Goal: Navigation & Orientation: Find specific page/section

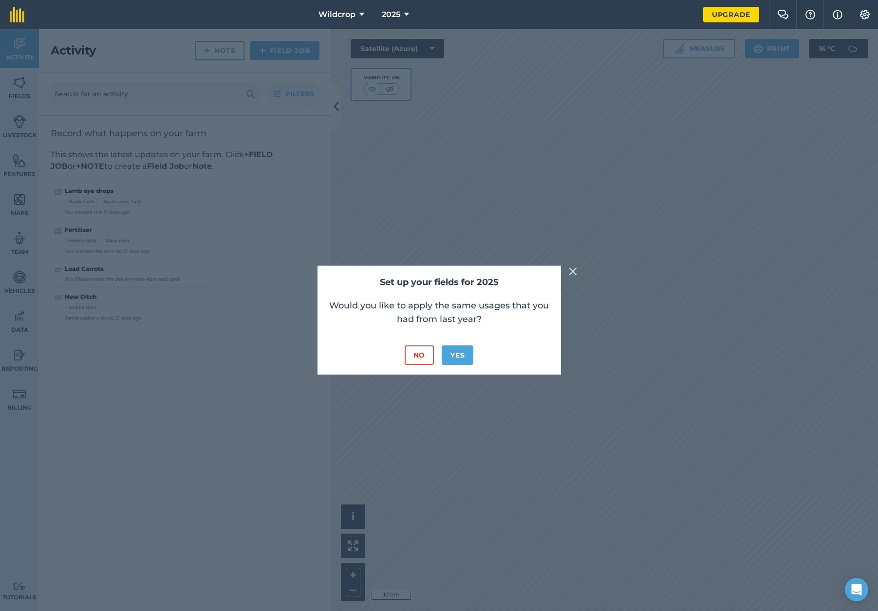
click at [571, 272] on img at bounding box center [573, 272] width 9 height 12
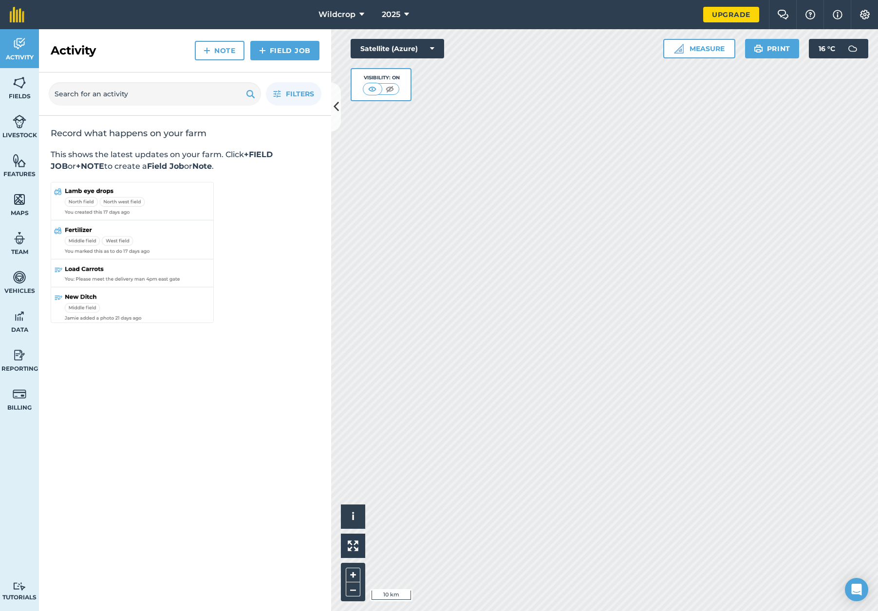
click at [19, 244] on img at bounding box center [20, 238] width 14 height 15
select select "MEMBER"
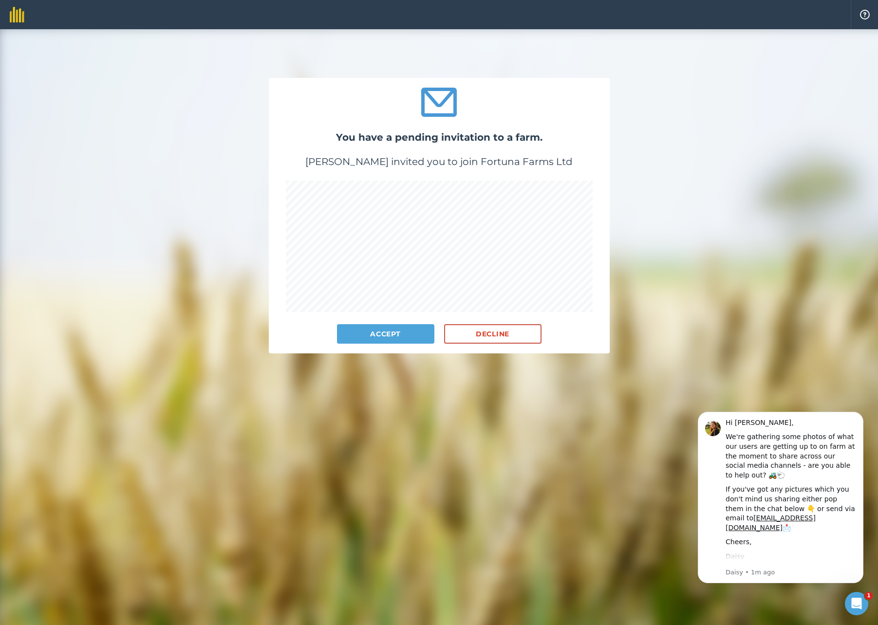
click at [388, 333] on button "Accept" at bounding box center [385, 333] width 97 height 19
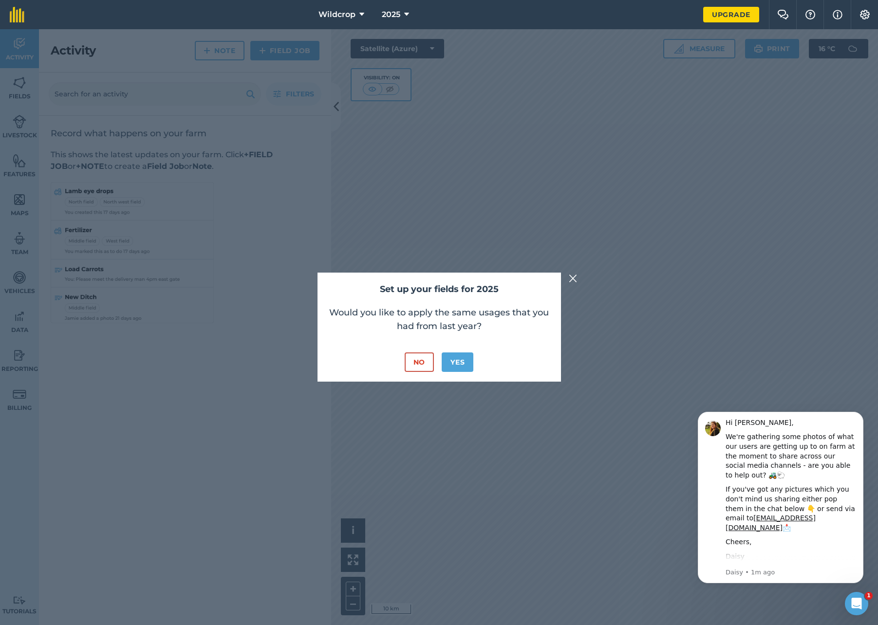
click at [575, 278] on img at bounding box center [573, 279] width 9 height 12
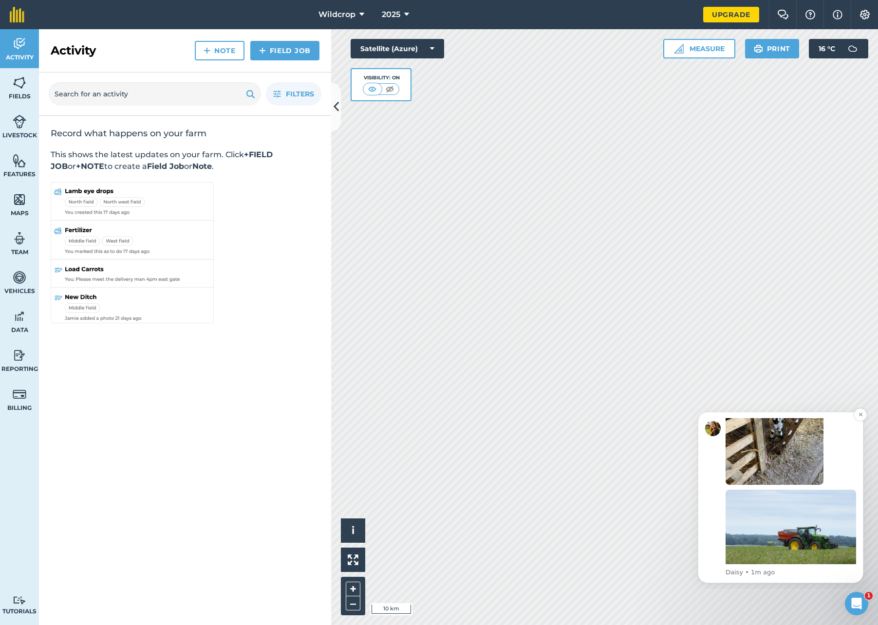
scroll to position [212, 0]
click at [860, 416] on icon "Dismiss notification" at bounding box center [860, 414] width 5 height 5
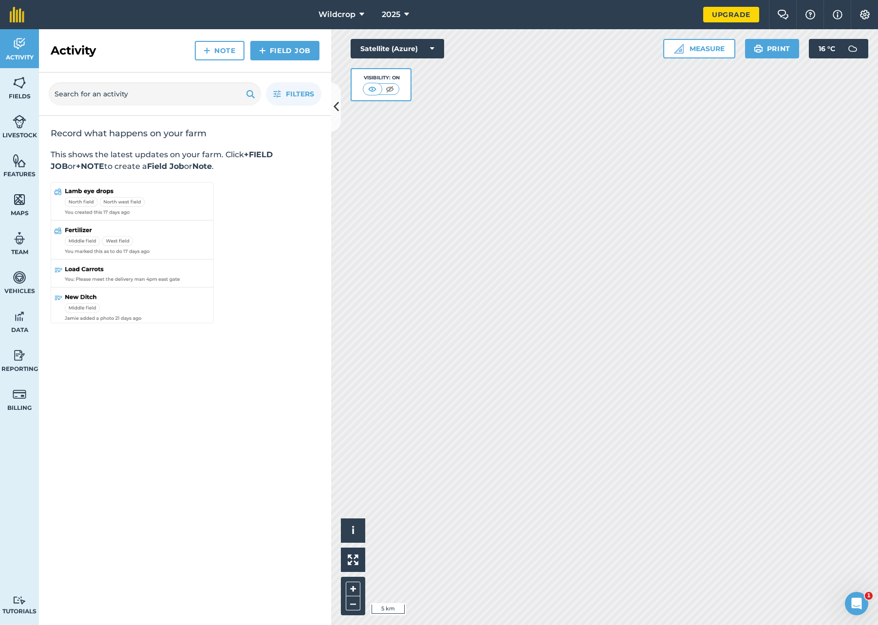
click at [15, 246] on link "Team" at bounding box center [19, 243] width 39 height 39
select select "MEMBER"
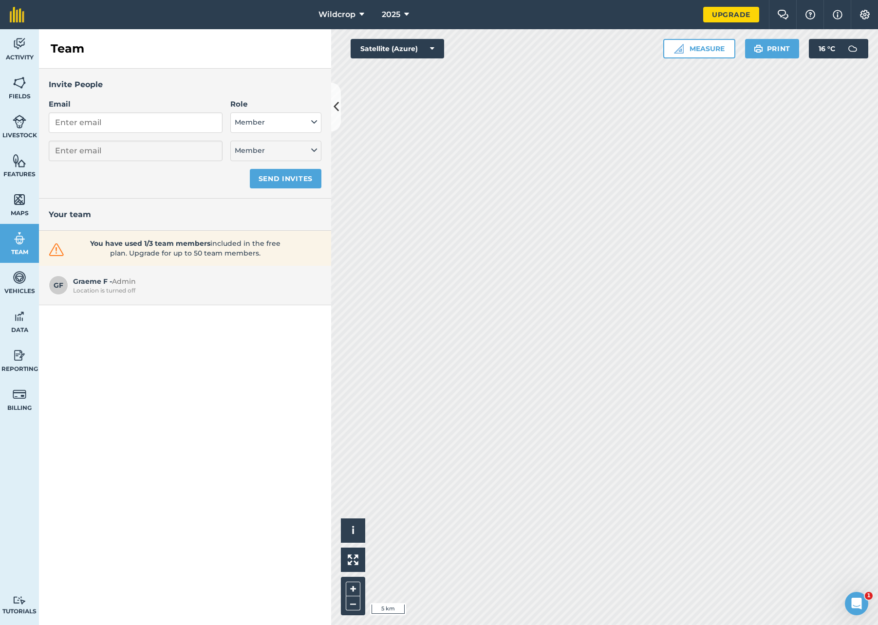
click at [836, 14] on img at bounding box center [838, 15] width 10 height 12
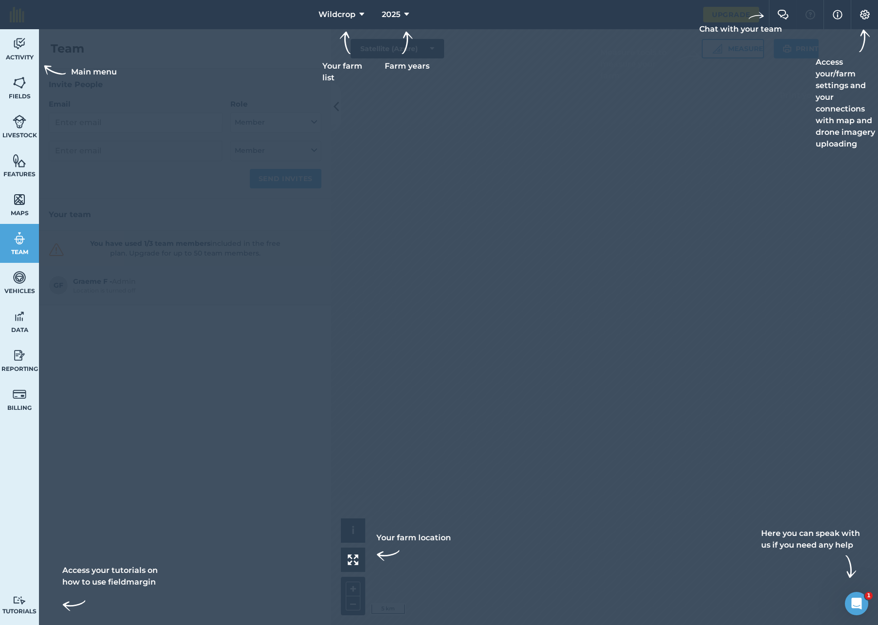
click at [864, 15] on img at bounding box center [865, 15] width 12 height 10
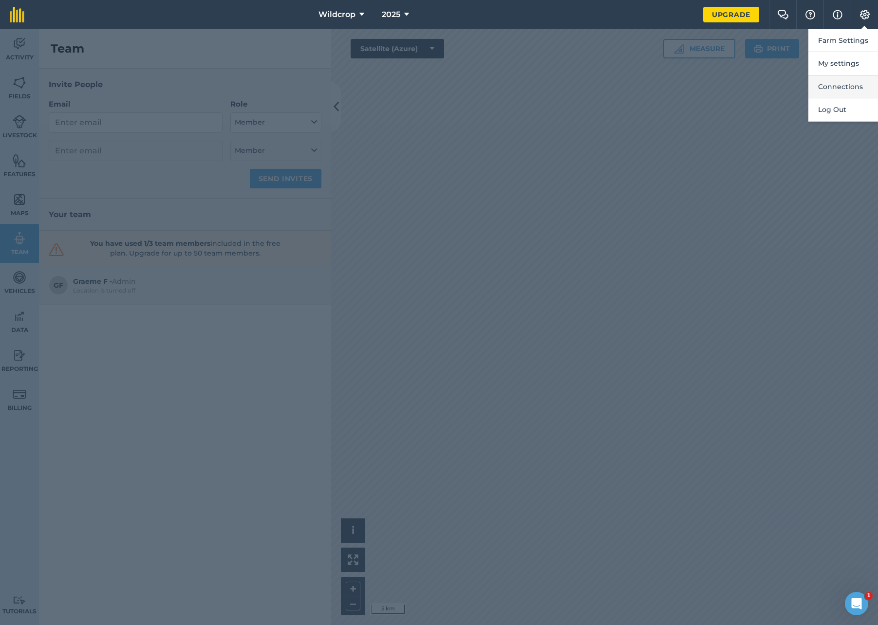
click at [859, 85] on button "Connections" at bounding box center [843, 86] width 70 height 23
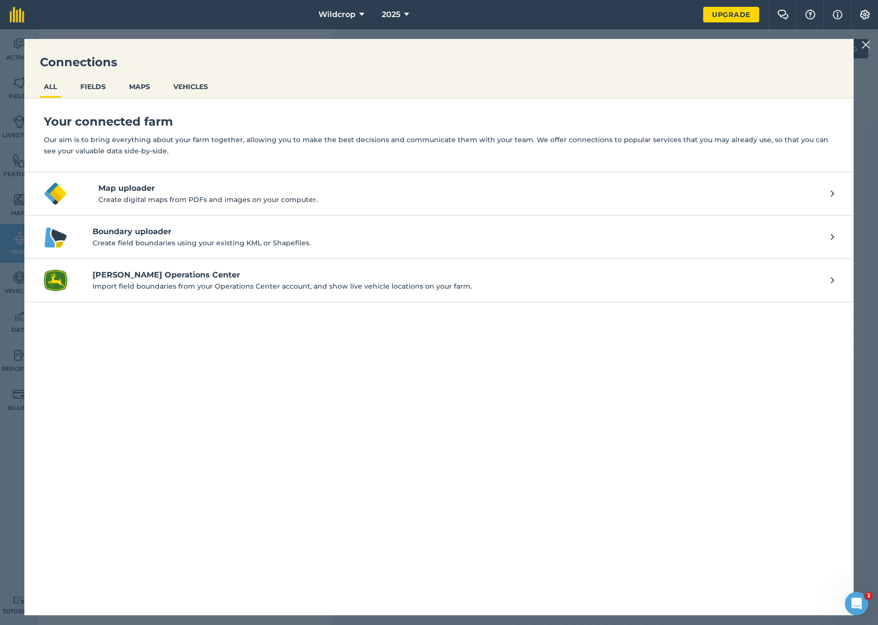
click at [93, 89] on button "FIELDS" at bounding box center [92, 86] width 33 height 19
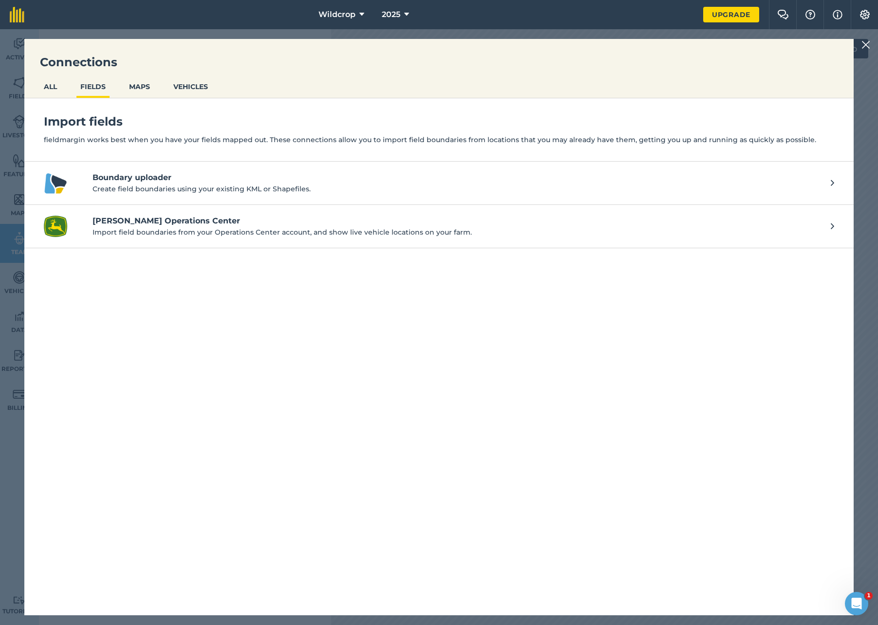
click at [135, 87] on button "MAPS" at bounding box center [139, 86] width 29 height 19
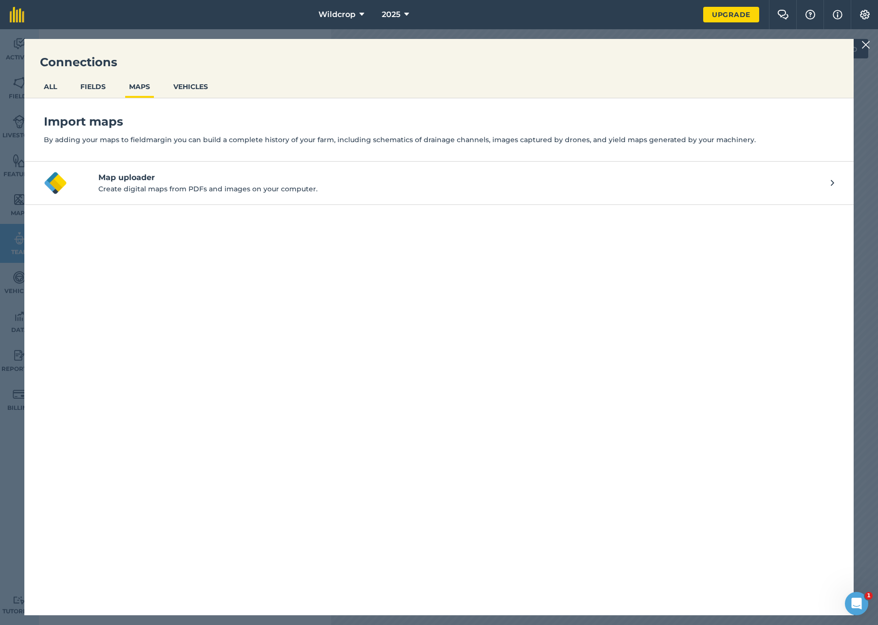
click at [192, 83] on button "VEHICLES" at bounding box center [190, 86] width 42 height 19
click at [865, 46] on img at bounding box center [865, 45] width 9 height 12
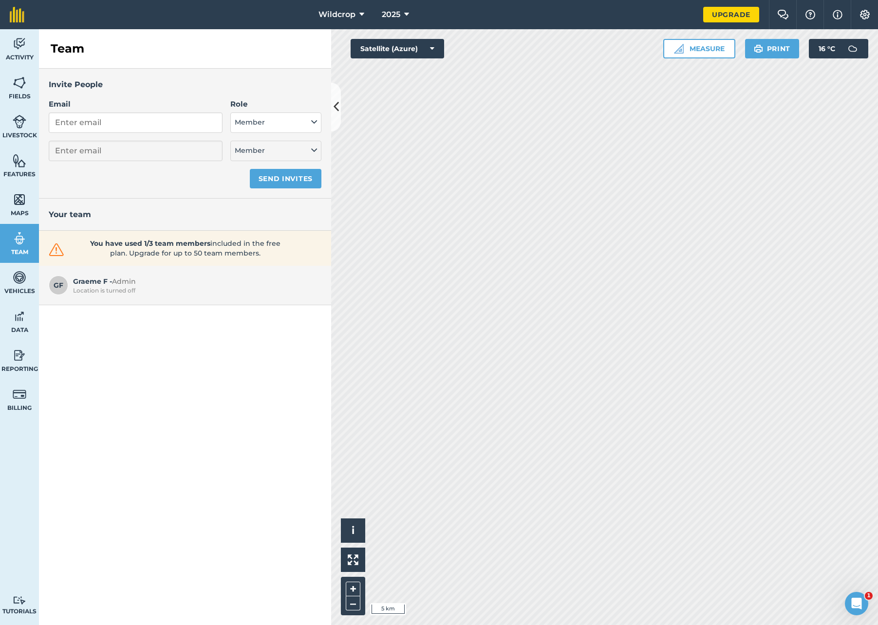
click at [20, 367] on span "Reporting" at bounding box center [19, 369] width 39 height 8
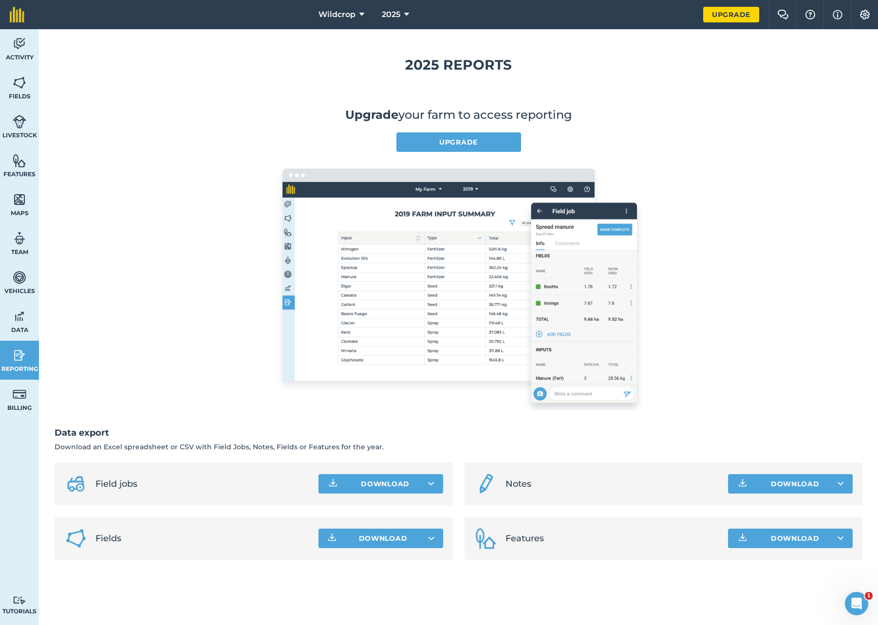
click at [16, 323] on img at bounding box center [20, 316] width 14 height 15
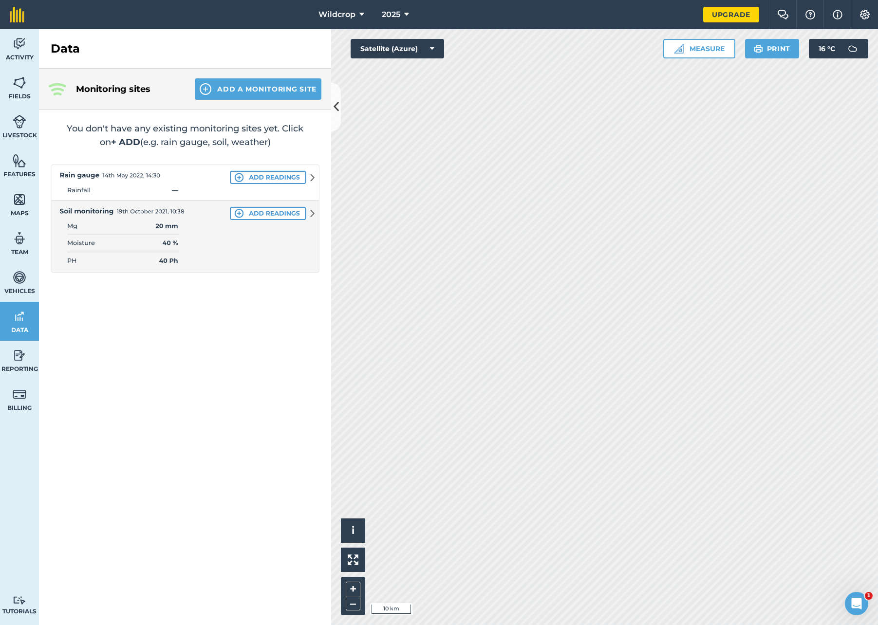
click at [20, 250] on span "Team" at bounding box center [19, 252] width 39 height 8
select select "MEMBER"
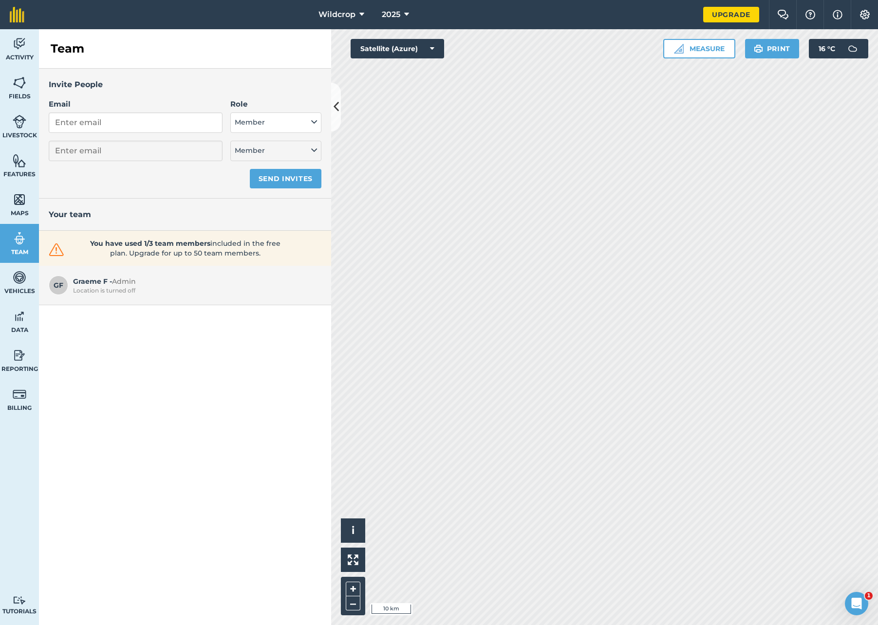
click at [69, 247] on link "You have used 1/3 team members included in the free plan. Upgrade for up to 50 …" at bounding box center [185, 248] width 277 height 19
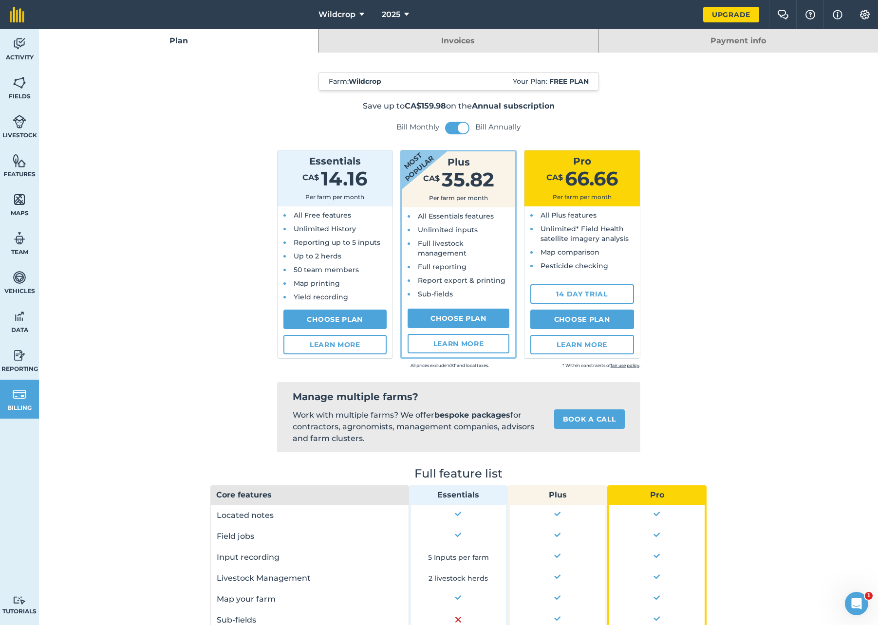
click at [21, 46] on img at bounding box center [20, 44] width 14 height 15
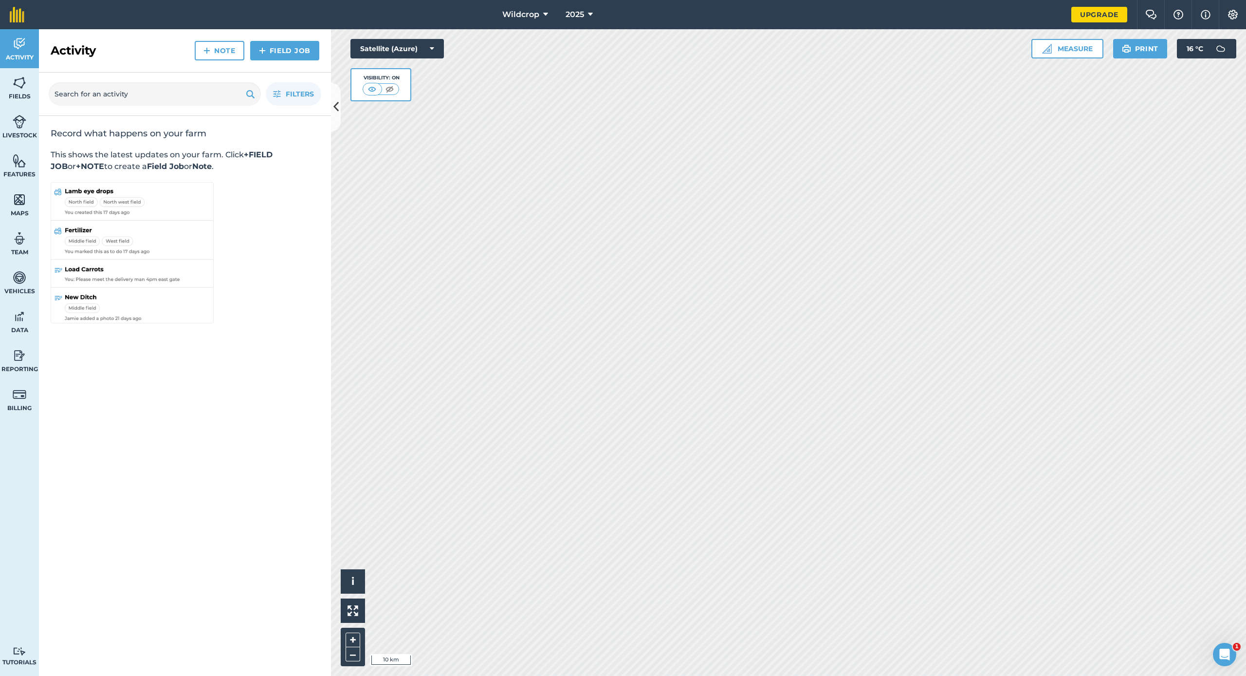
click at [877, 19] on button "Farm Chat" at bounding box center [1150, 14] width 27 height 29
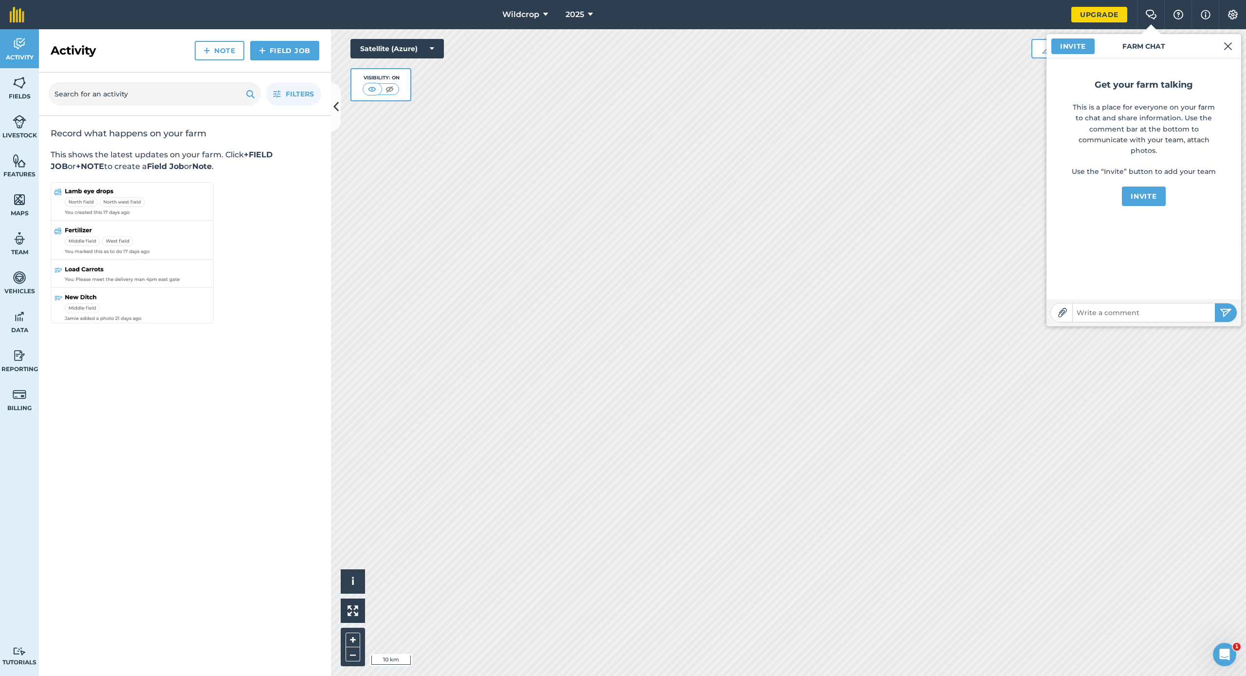
click at [877, 18] on img at bounding box center [1179, 15] width 12 height 10
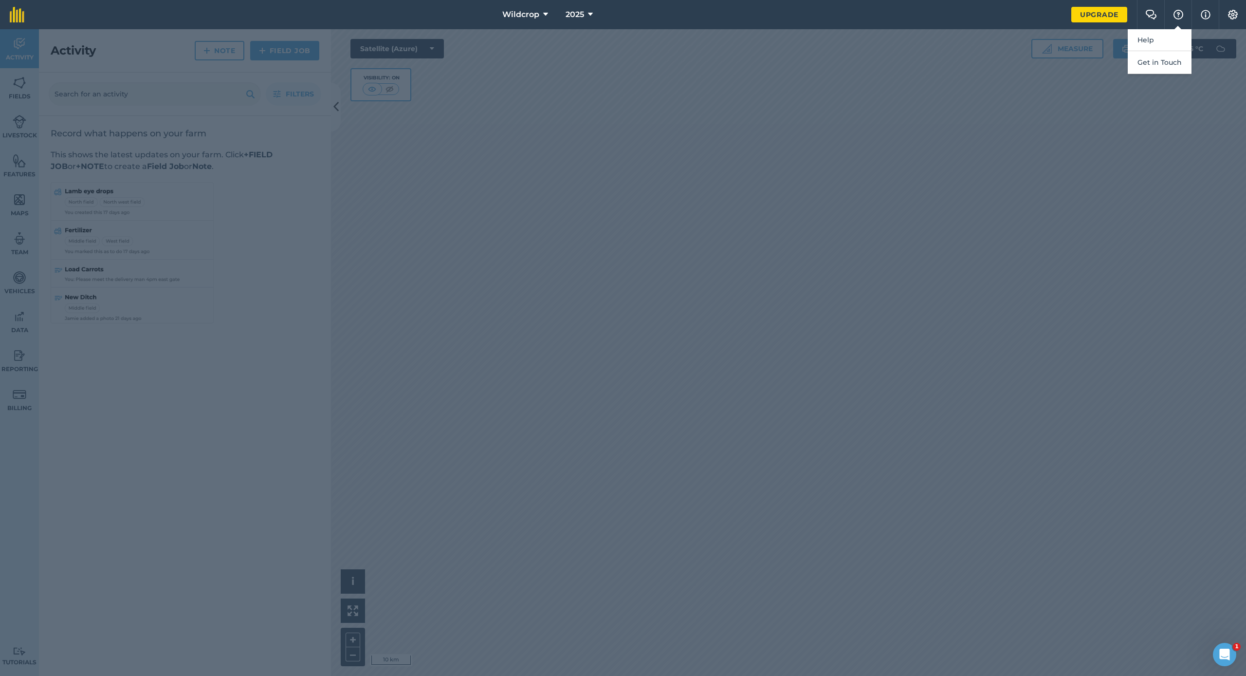
click at [877, 15] on img at bounding box center [1206, 15] width 10 height 12
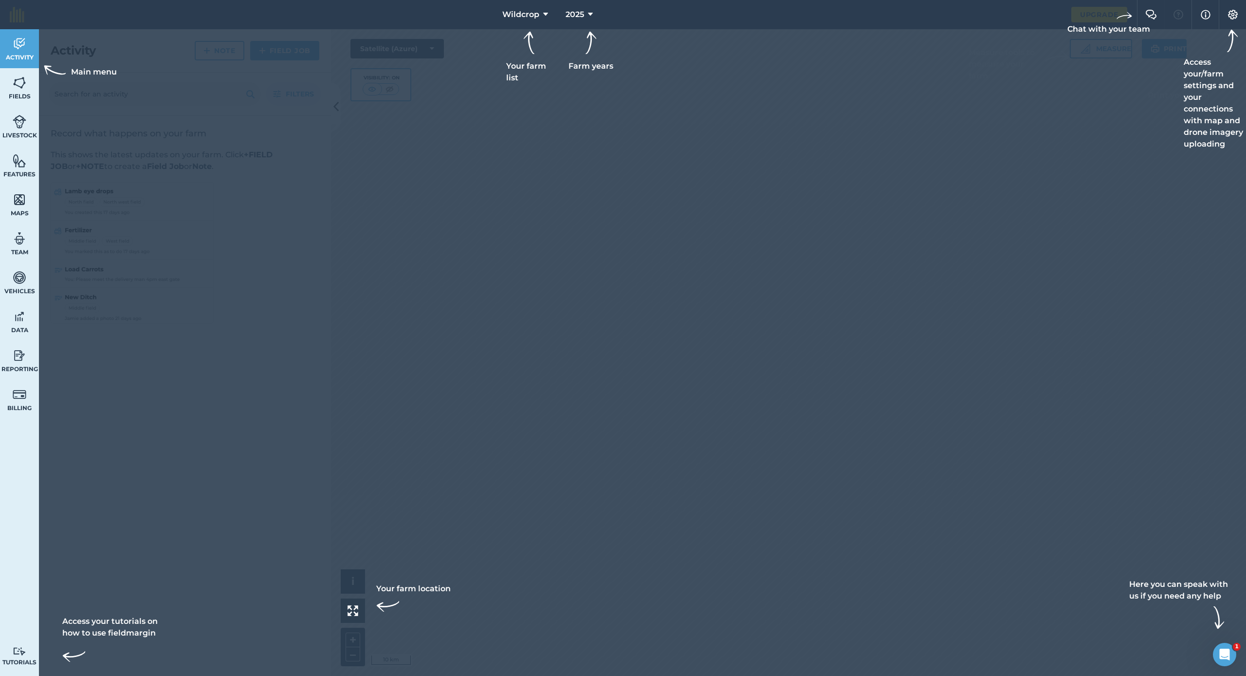
click at [877, 15] on img at bounding box center [1233, 15] width 12 height 10
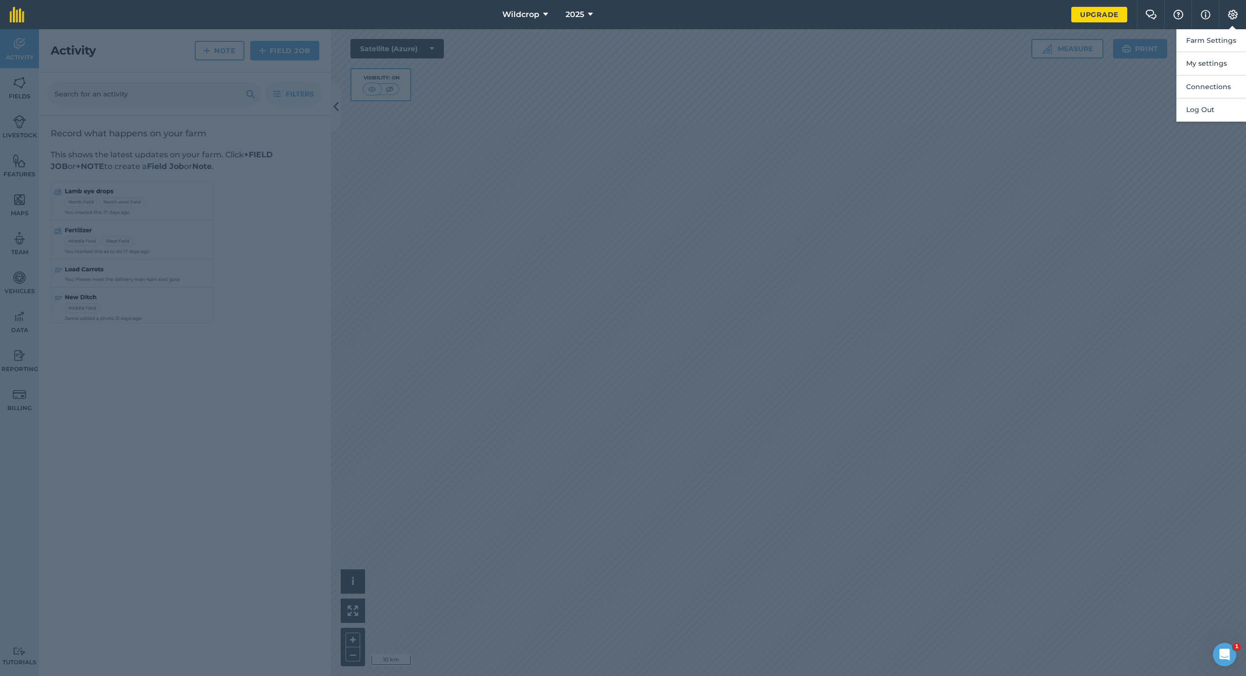
click at [659, 121] on div at bounding box center [623, 352] width 1246 height 647
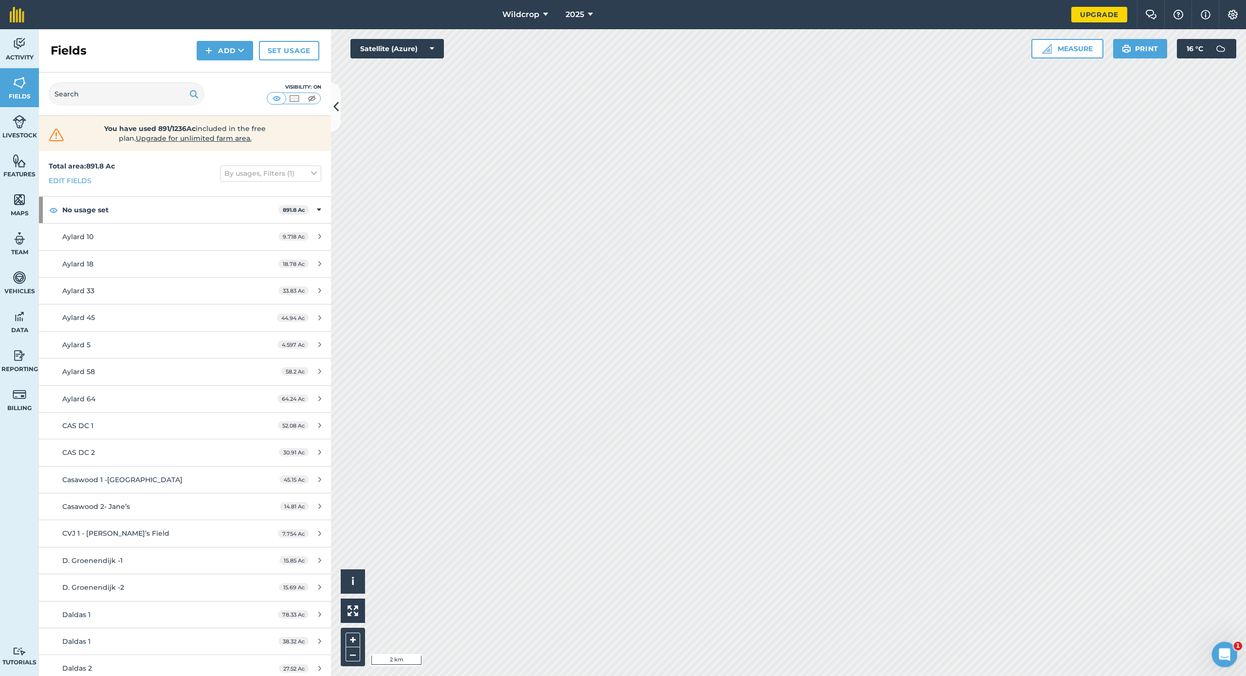
click at [877, 625] on icon "Open Intercom Messenger" at bounding box center [1224, 653] width 16 height 16
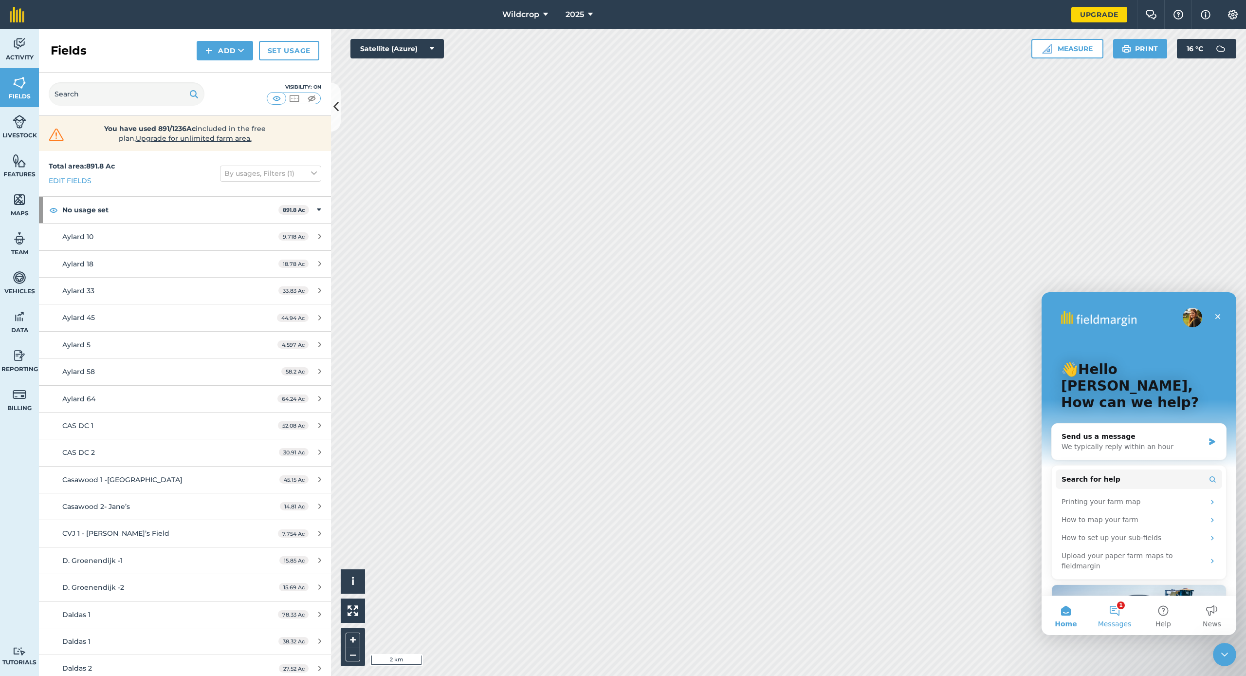
click at [877, 614] on button "1 Messages" at bounding box center [1115, 615] width 49 height 39
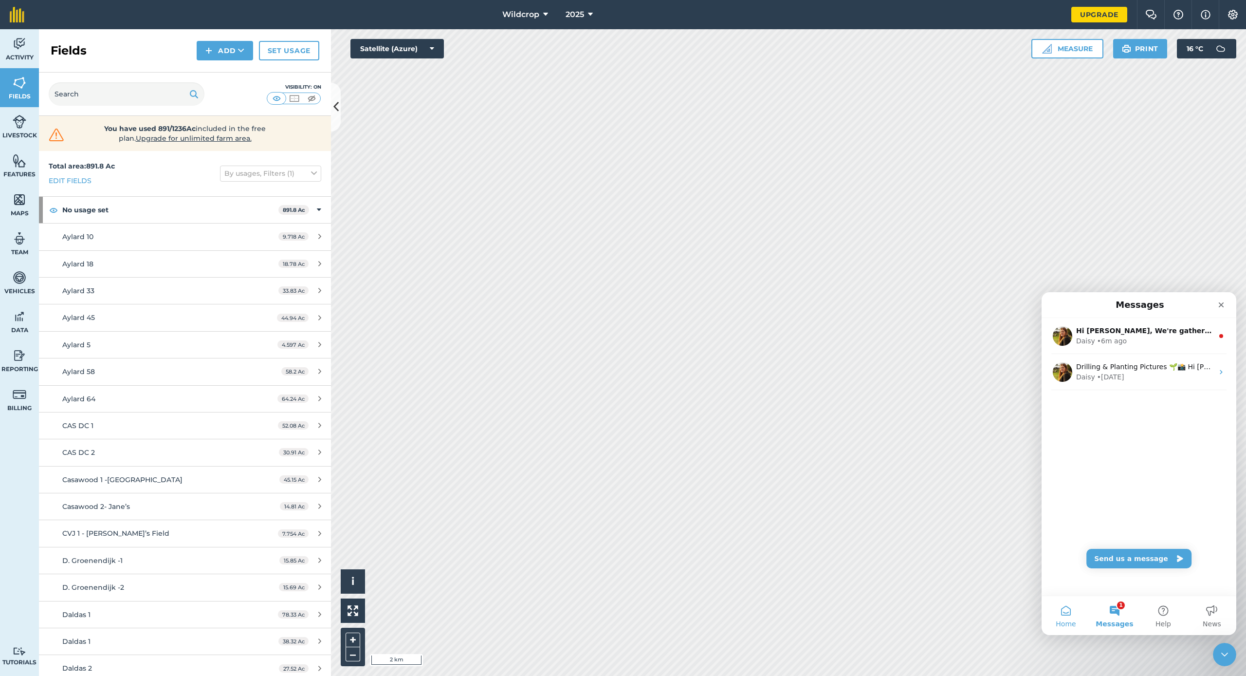
click at [877, 617] on button "Home" at bounding box center [1066, 615] width 49 height 39
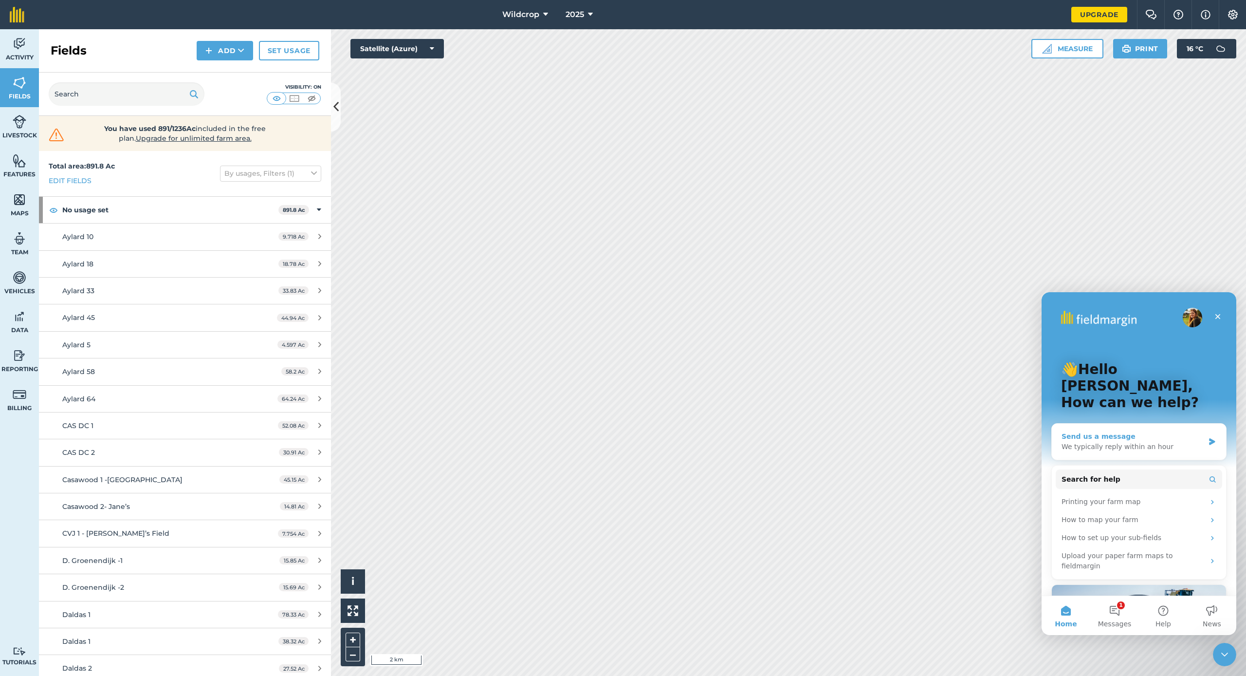
click at [877, 442] on div "We typically reply within an hour" at bounding box center [1133, 447] width 143 height 10
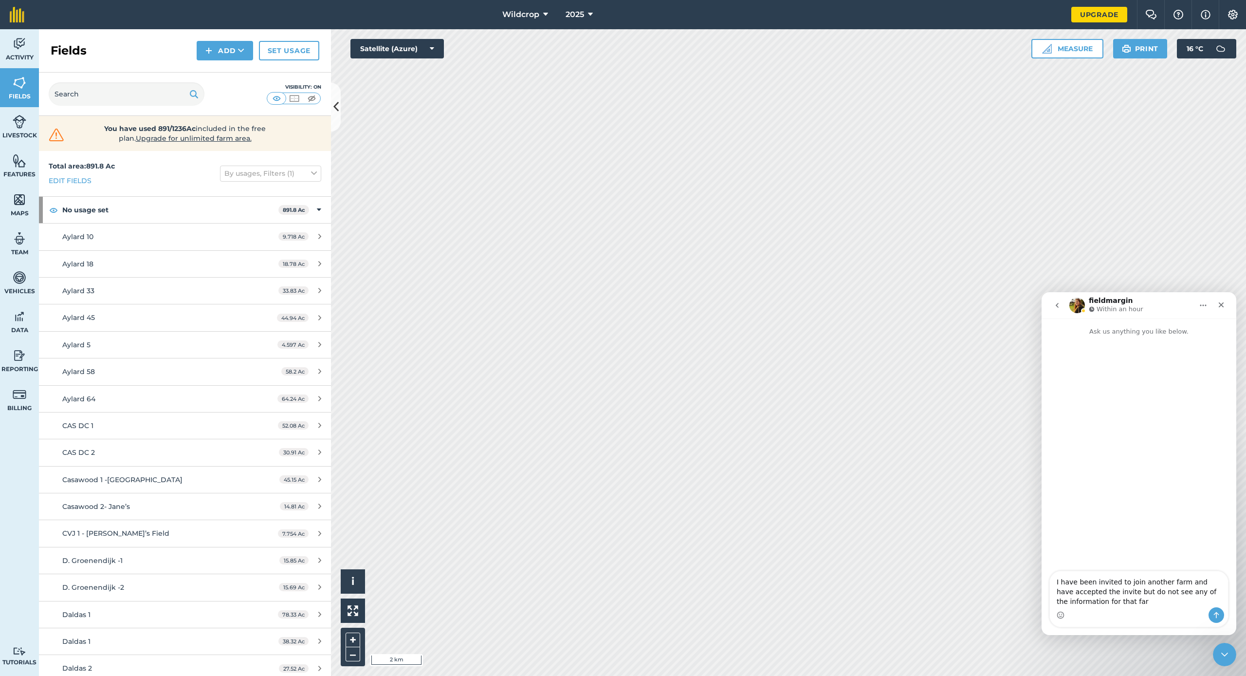
type textarea "I have been invited to join another farm and have accepted the invite but do no…"
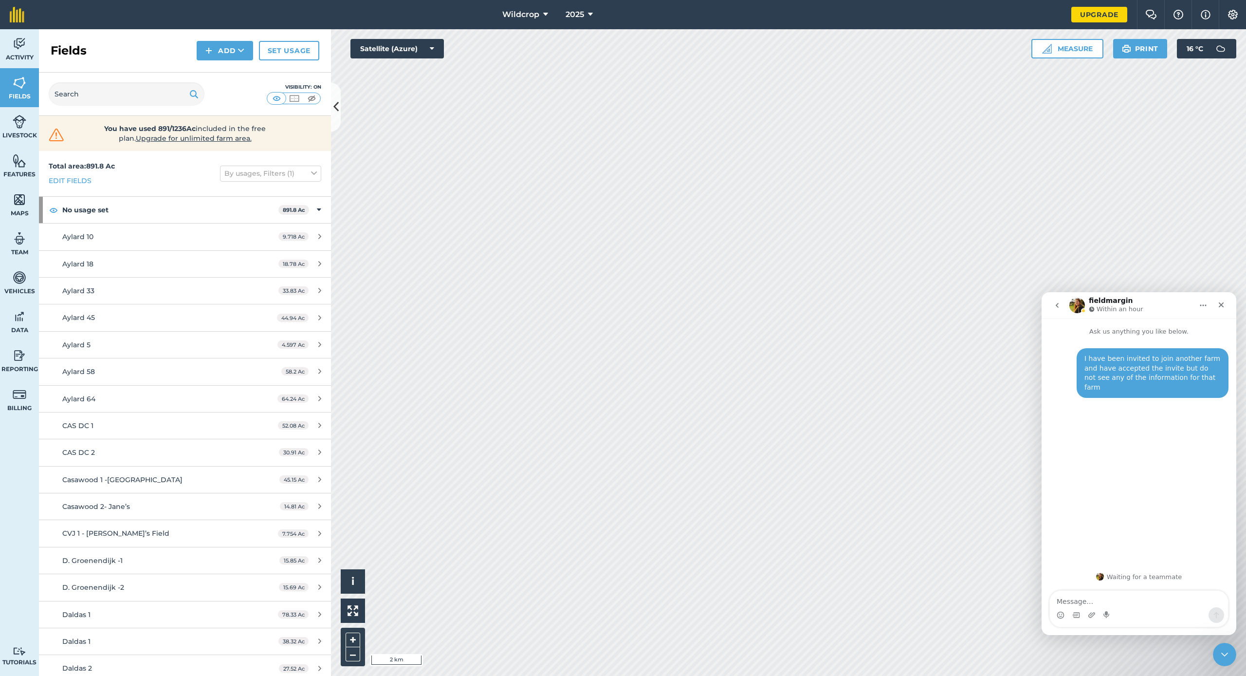
click at [295, 99] on img at bounding box center [294, 98] width 12 height 10
click at [274, 98] on img at bounding box center [277, 98] width 12 height 10
click at [546, 16] on icon at bounding box center [545, 15] width 5 height 12
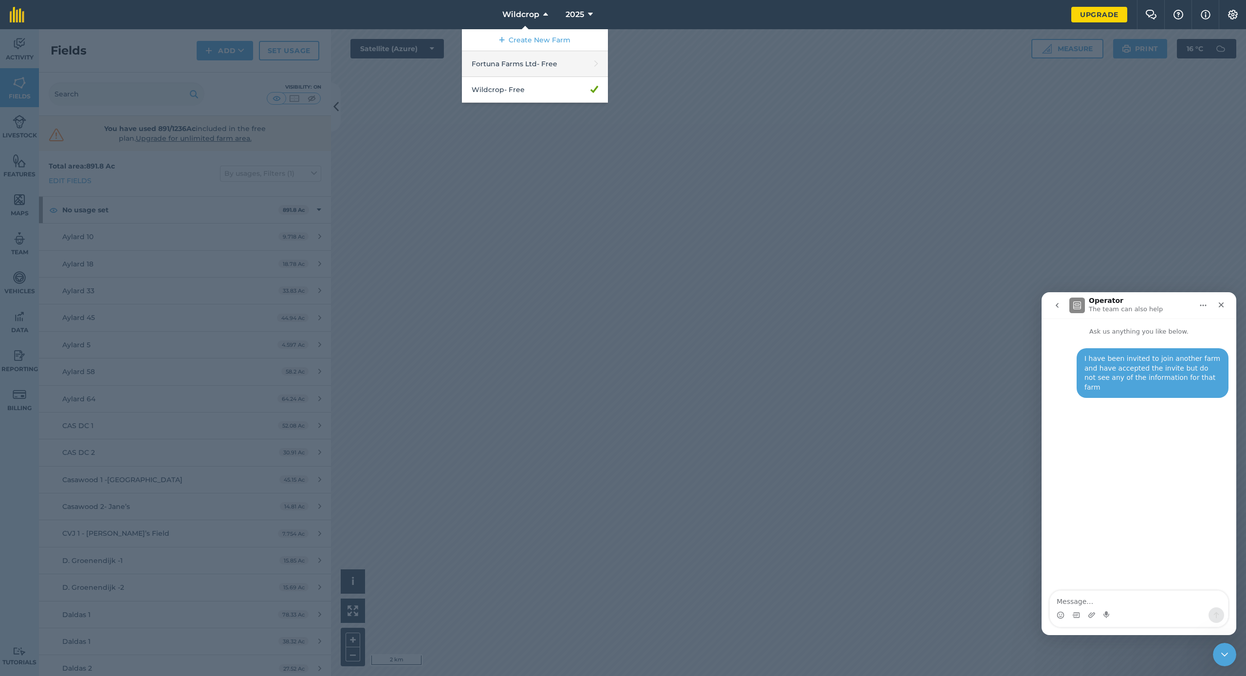
click at [550, 61] on link "Fortuna Farms Ltd - Free" at bounding box center [535, 64] width 146 height 26
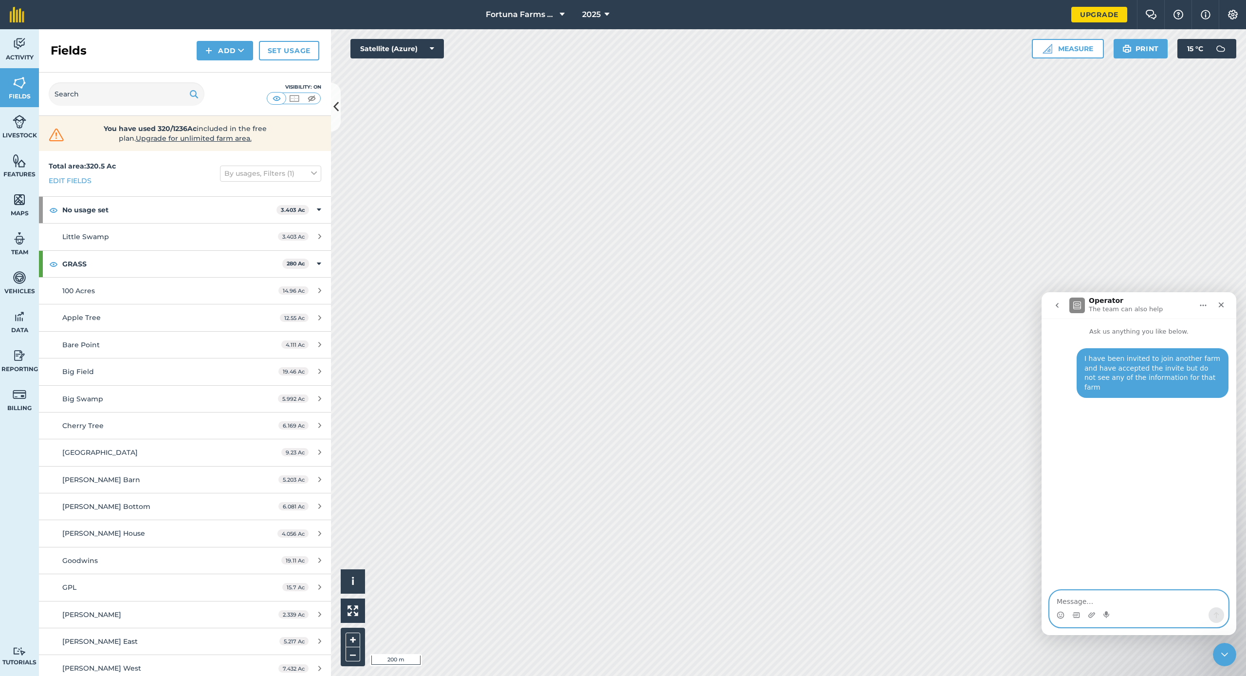
click at [877, 602] on textarea "Message…" at bounding box center [1139, 599] width 178 height 17
type textarea "its ok I found it in the header and switched to their farm. Thank you."
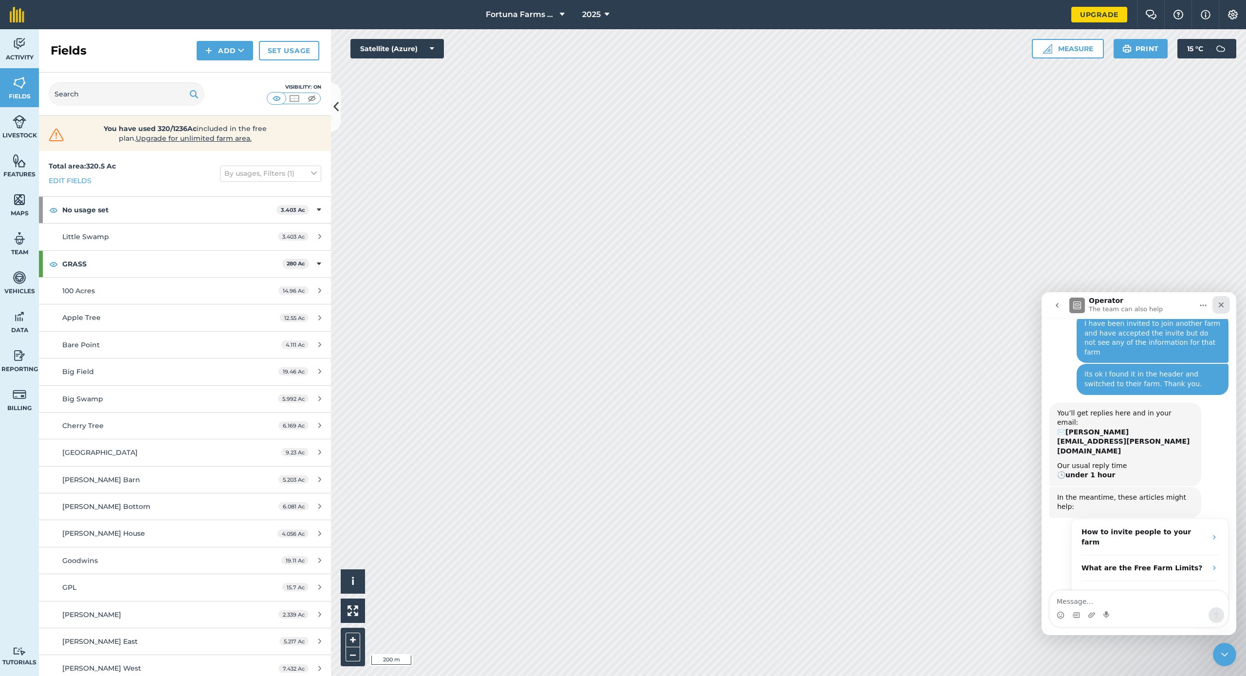
click at [877, 304] on icon "Close" at bounding box center [1221, 304] width 5 height 5
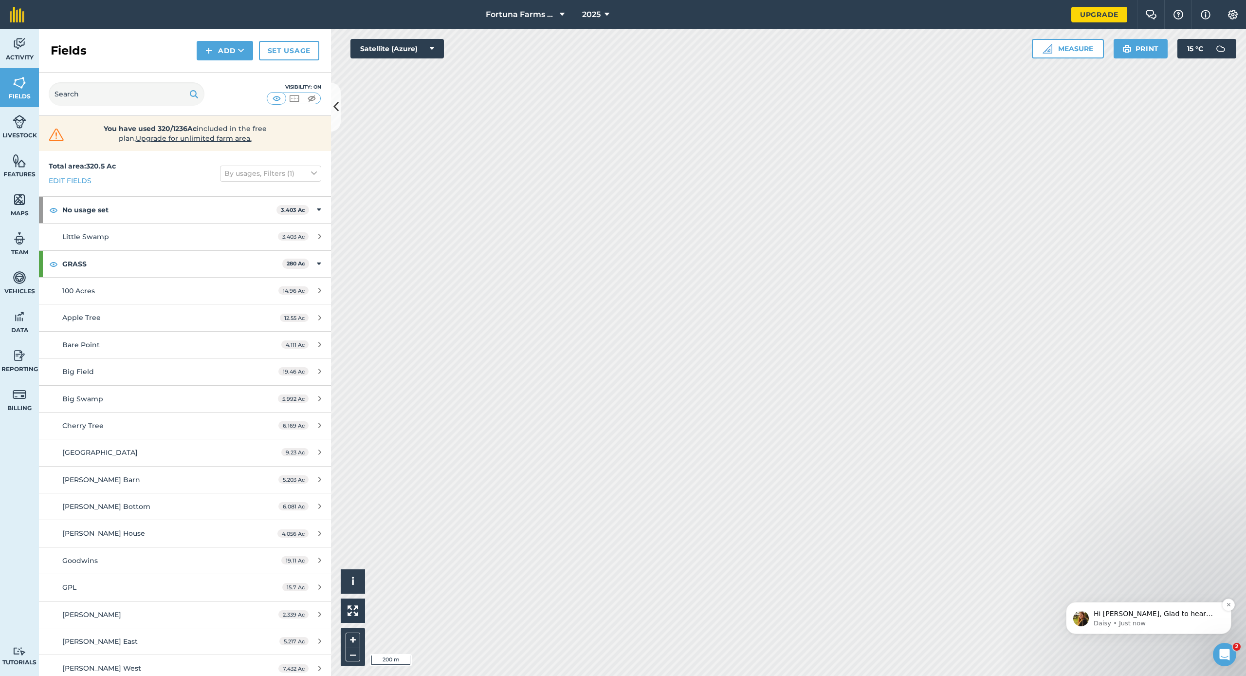
click at [877, 615] on p "Hi [PERSON_NAME], Glad to hear you've managed to get sorted! If there's anythin…" at bounding box center [1157, 614] width 126 height 10
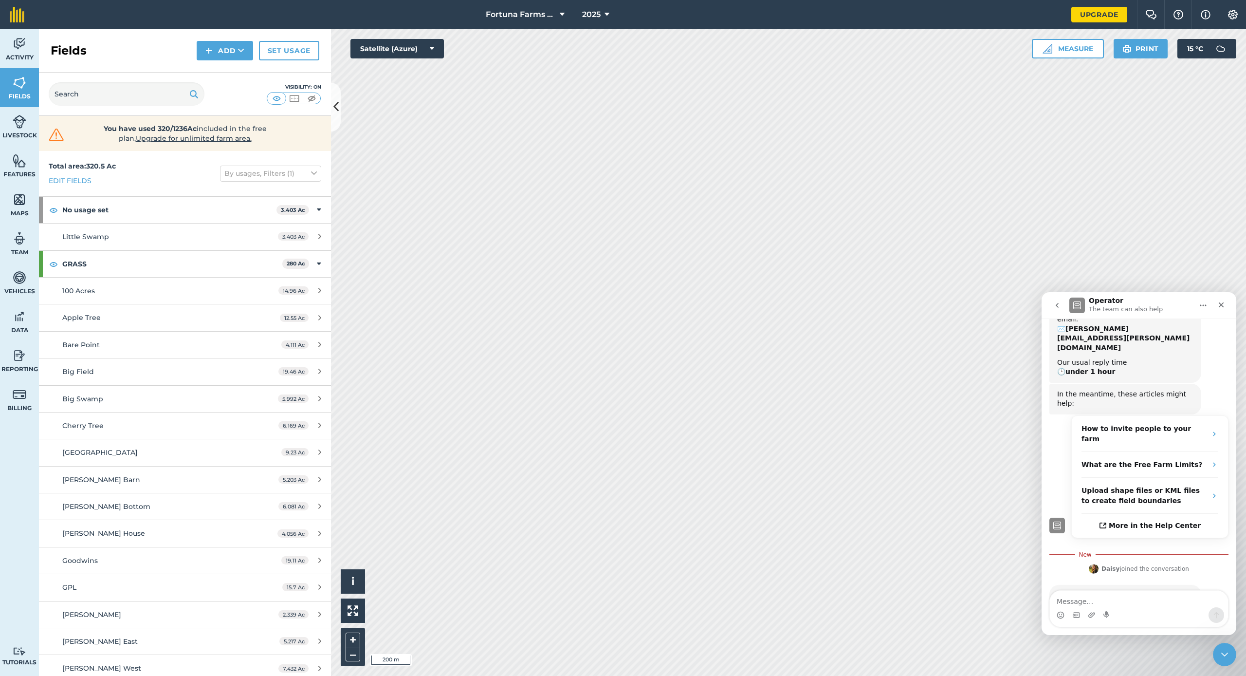
scroll to position [158, 0]
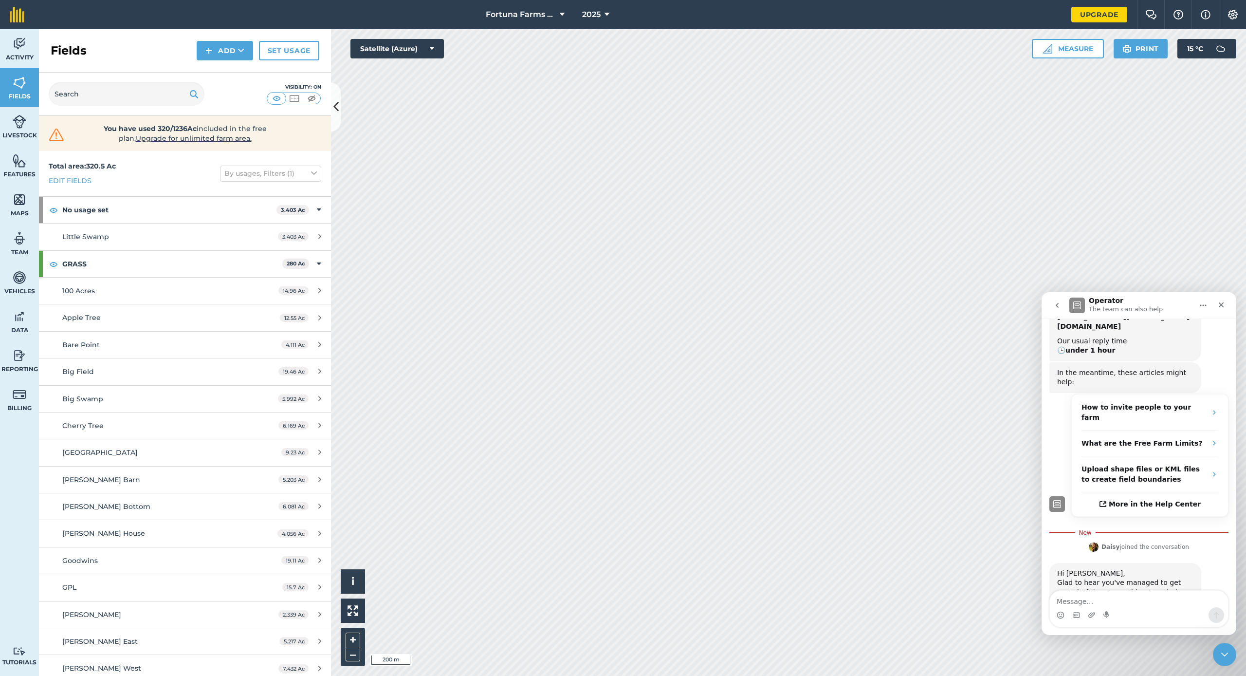
click at [877, 13] on img at bounding box center [1233, 15] width 12 height 10
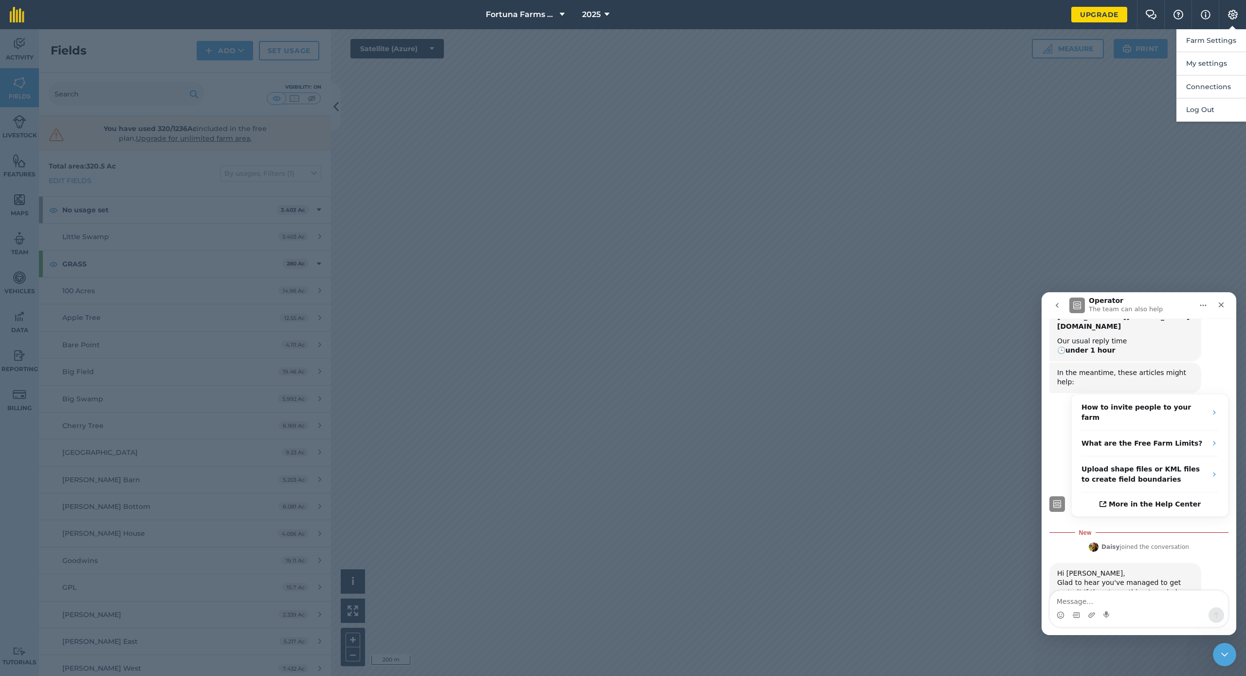
click at [877, 15] on img at bounding box center [1206, 15] width 10 height 12
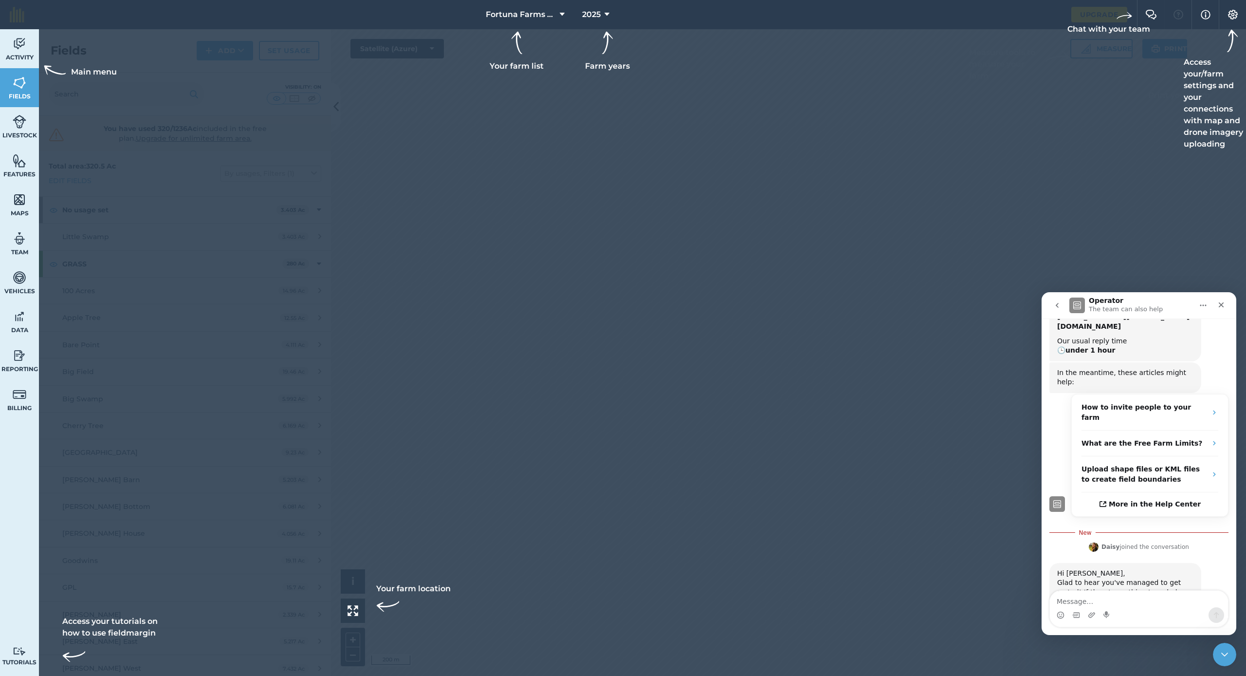
click at [877, 15] on img at bounding box center [1206, 15] width 10 height 12
click at [877, 305] on icon "Close" at bounding box center [1222, 305] width 8 height 8
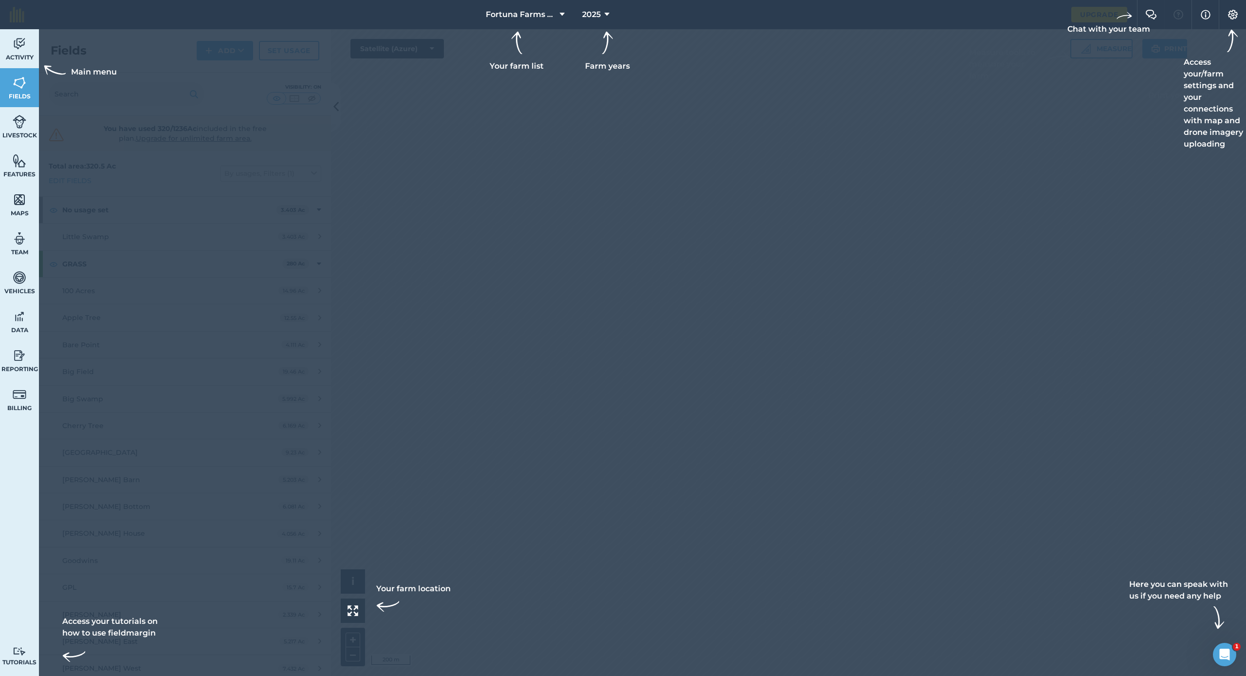
click at [20, 54] on span "Activity" at bounding box center [19, 58] width 39 height 8
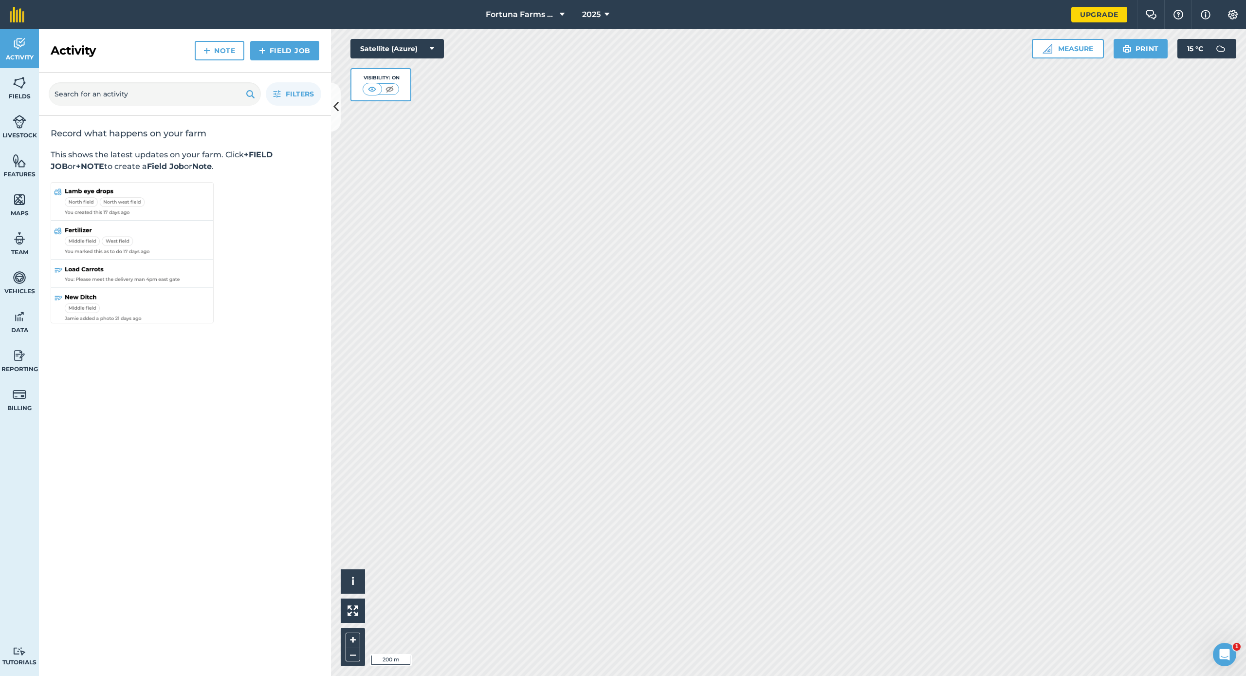
click at [562, 14] on icon at bounding box center [562, 15] width 5 height 12
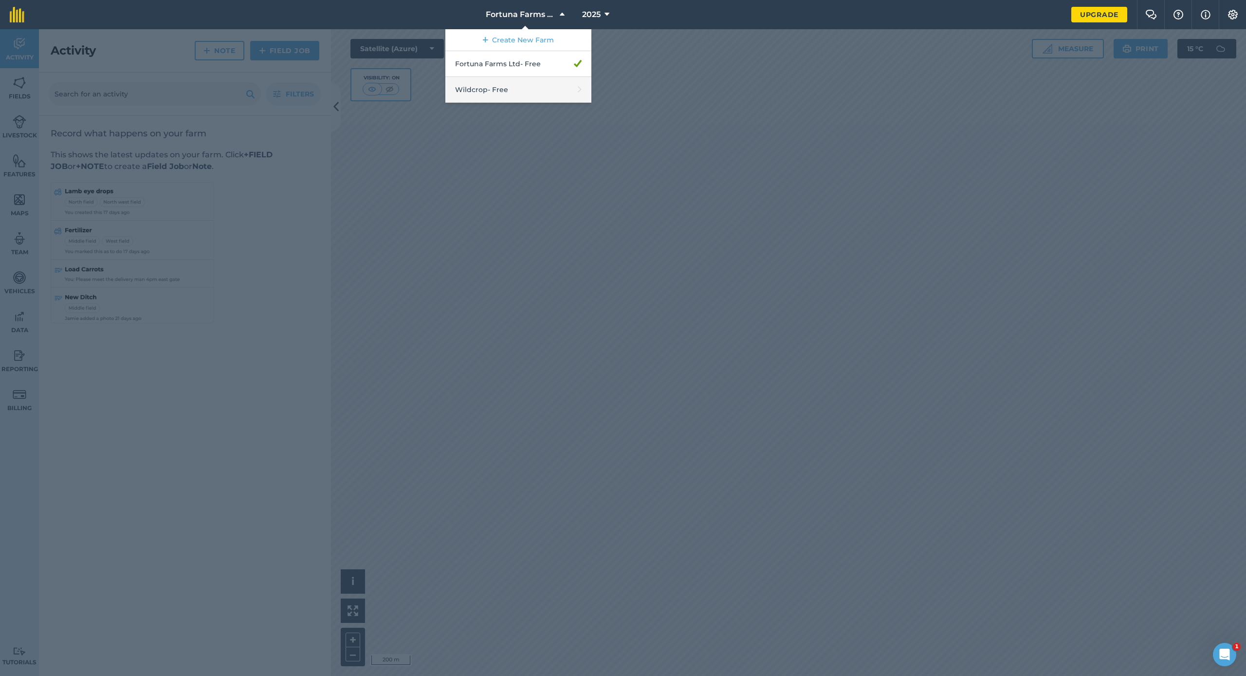
click at [558, 90] on link "Wildcrop - Free" at bounding box center [518, 90] width 146 height 26
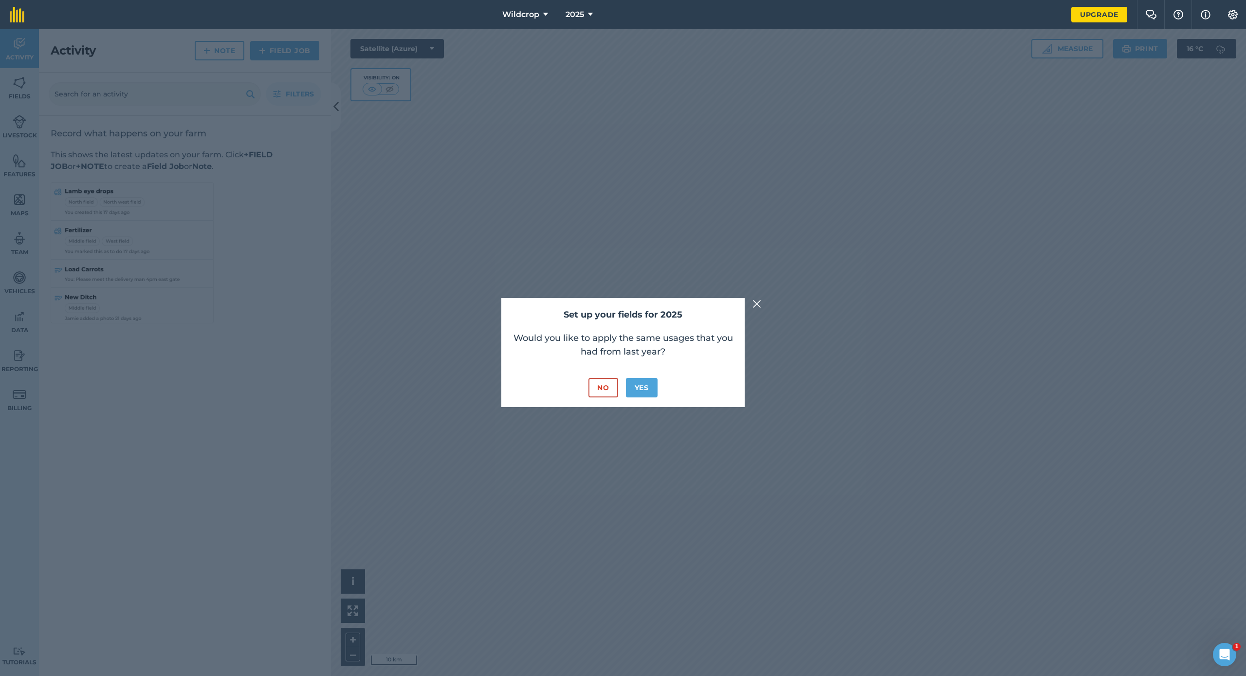
click at [757, 305] on img at bounding box center [757, 304] width 9 height 12
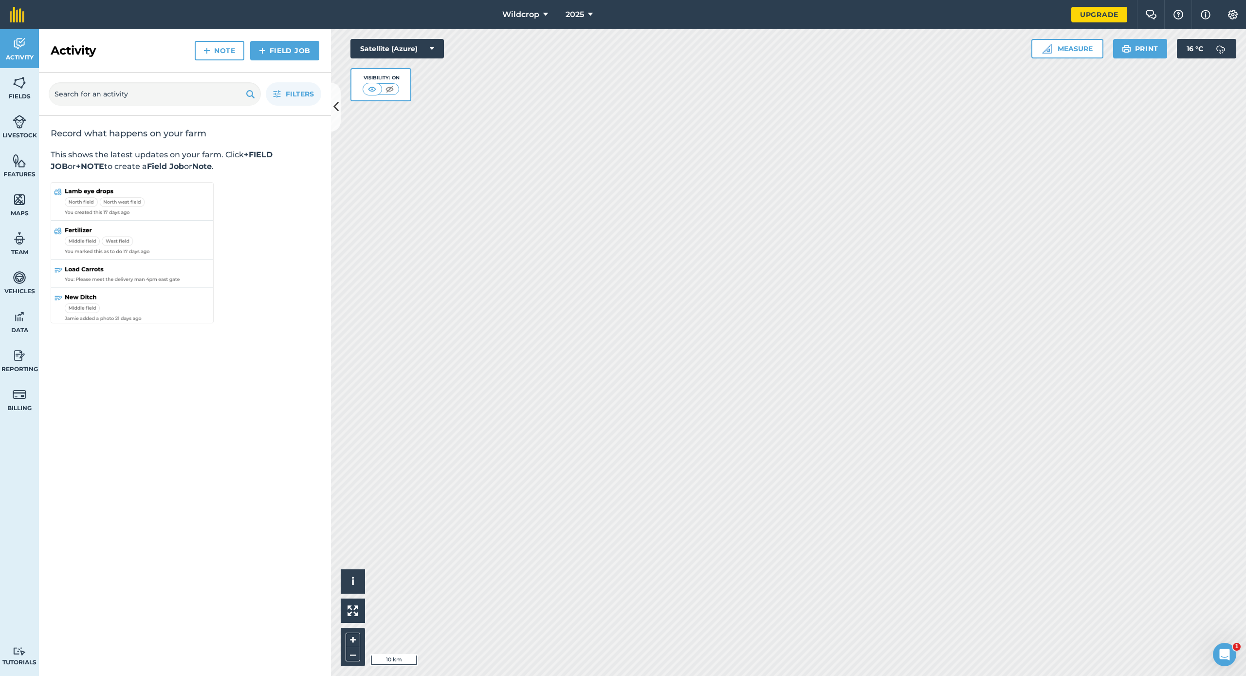
click at [543, 13] on button "Wildcrop" at bounding box center [526, 14] width 54 height 29
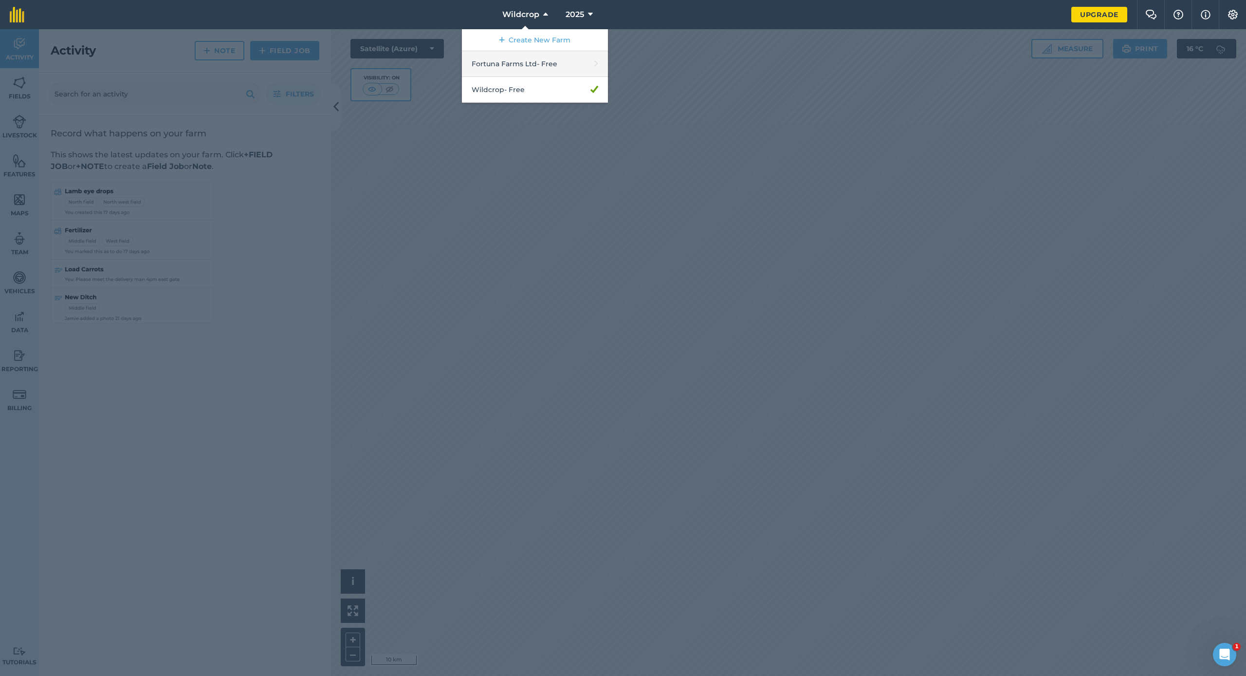
click at [538, 61] on link "Fortuna Farms Ltd - Free" at bounding box center [535, 64] width 146 height 26
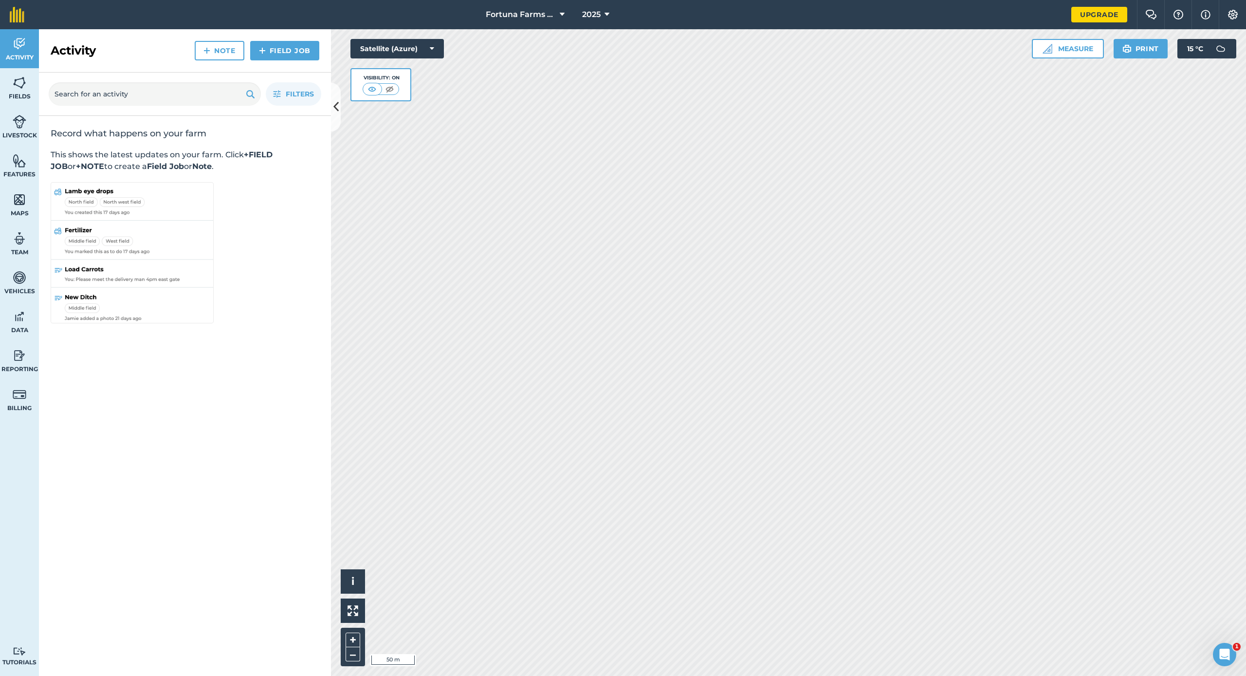
click at [563, 13] on icon at bounding box center [562, 15] width 5 height 12
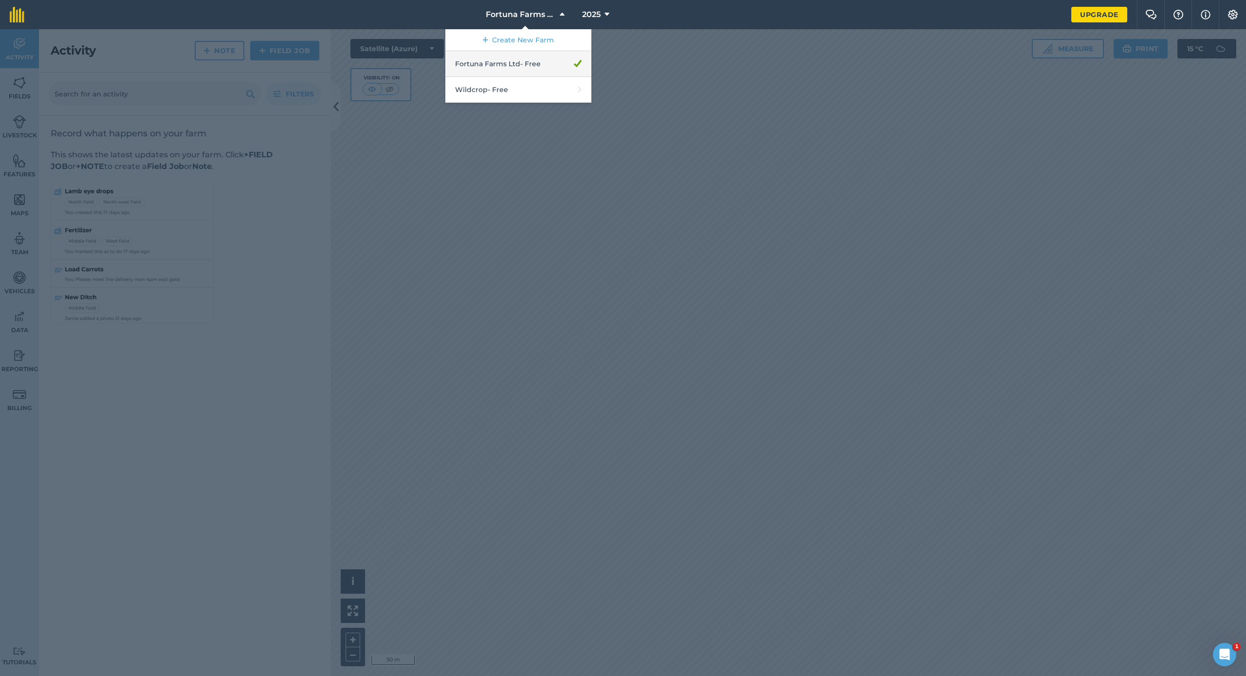
click at [553, 64] on link "Fortuna Farms Ltd - Free" at bounding box center [518, 64] width 146 height 26
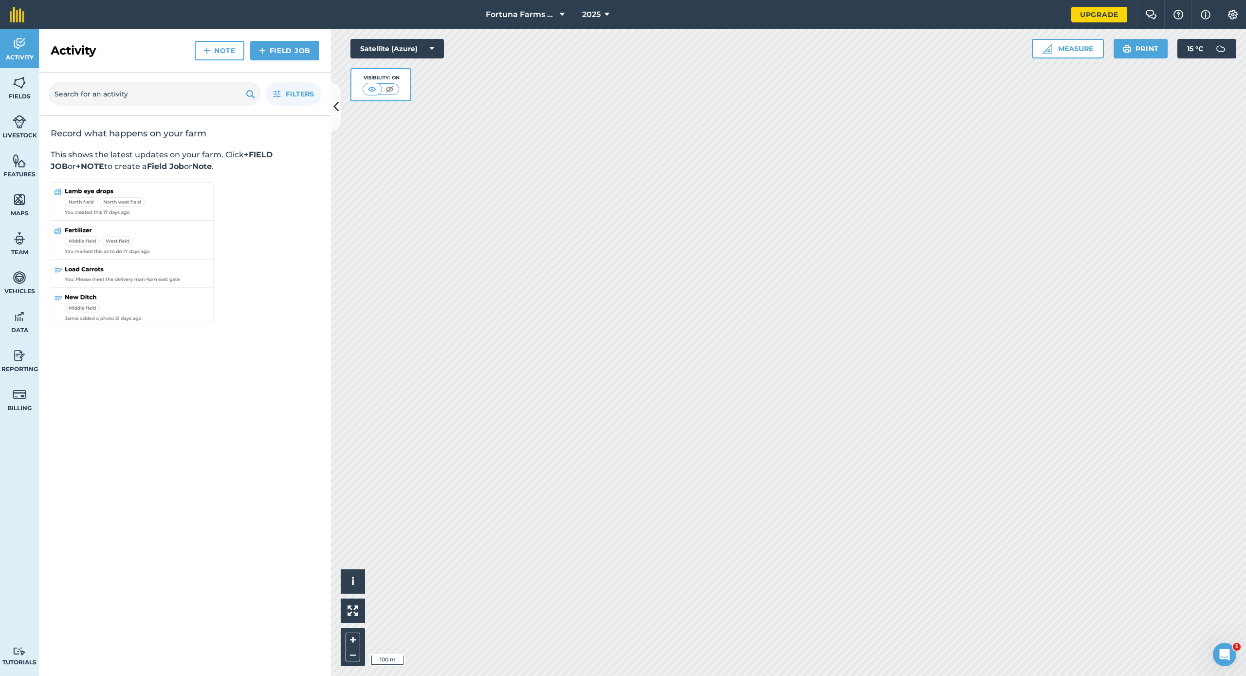
click at [608, 13] on icon at bounding box center [607, 15] width 5 height 12
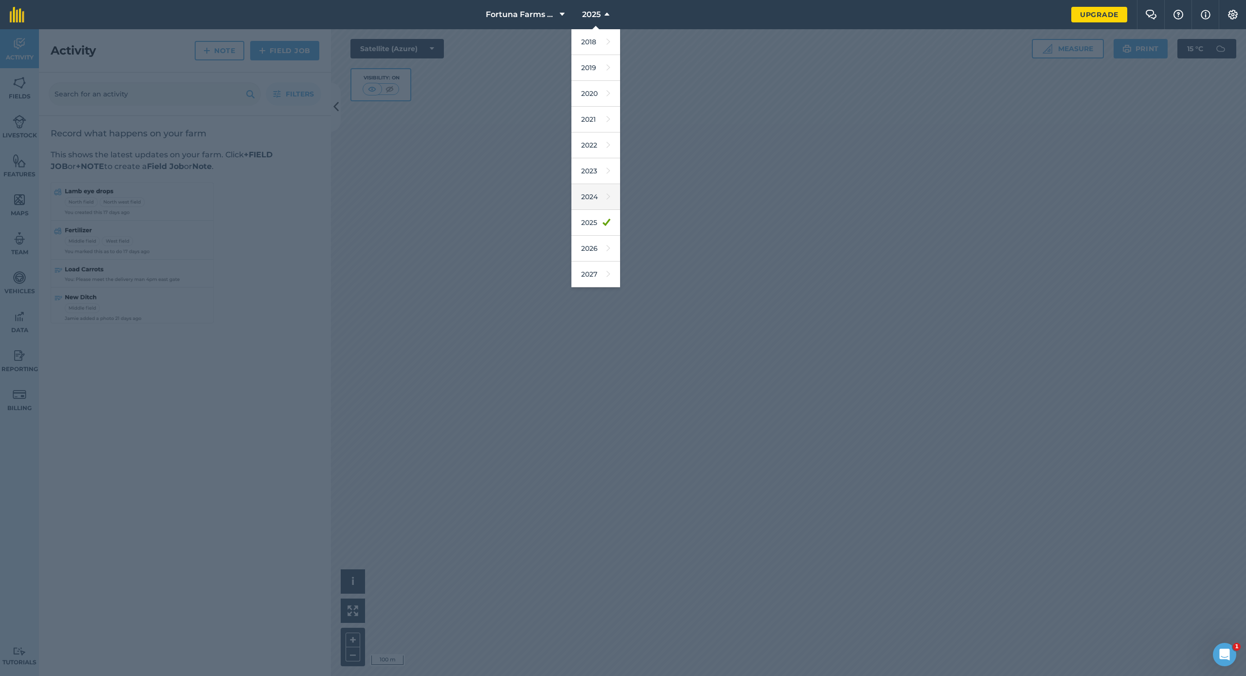
click at [594, 197] on link "2024" at bounding box center [596, 197] width 49 height 26
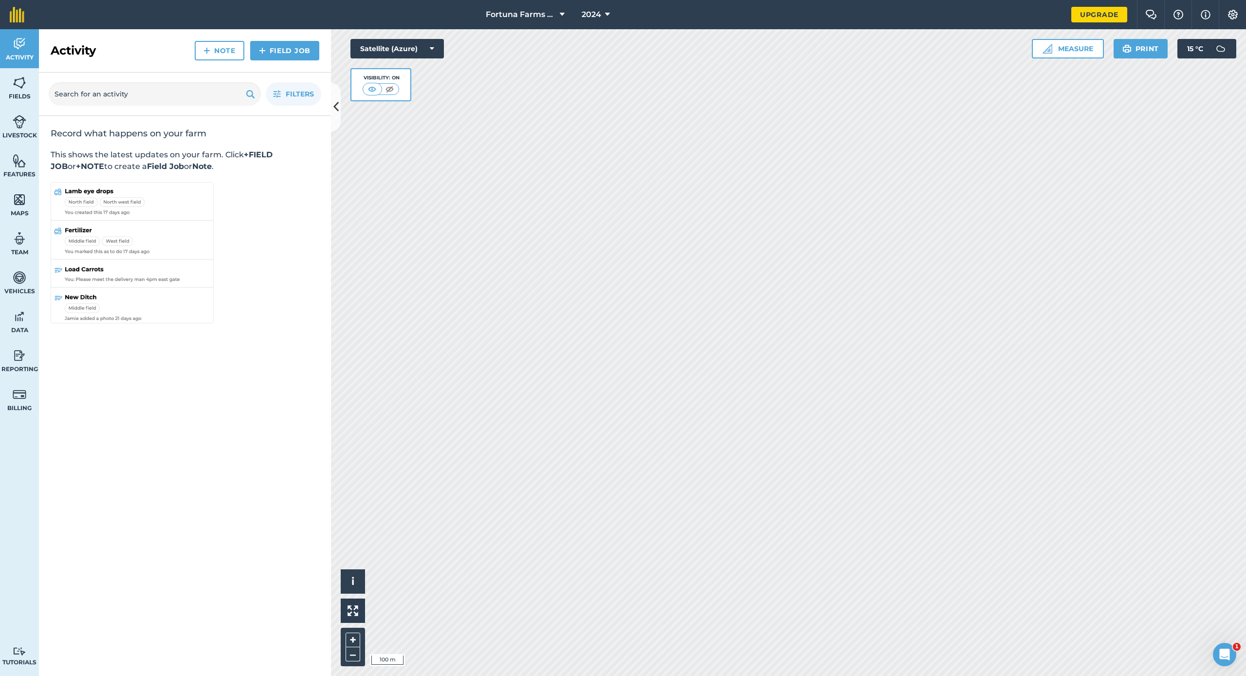
click at [609, 14] on icon at bounding box center [607, 15] width 5 height 12
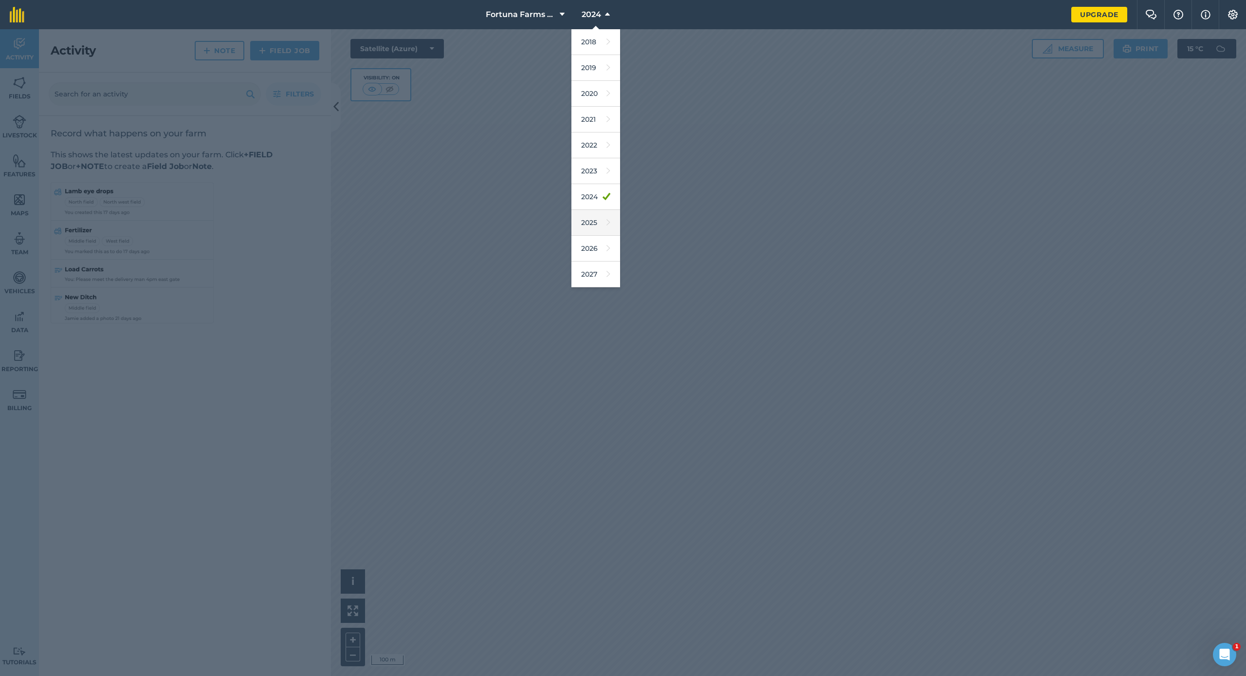
click at [594, 224] on link "2025" at bounding box center [596, 223] width 49 height 26
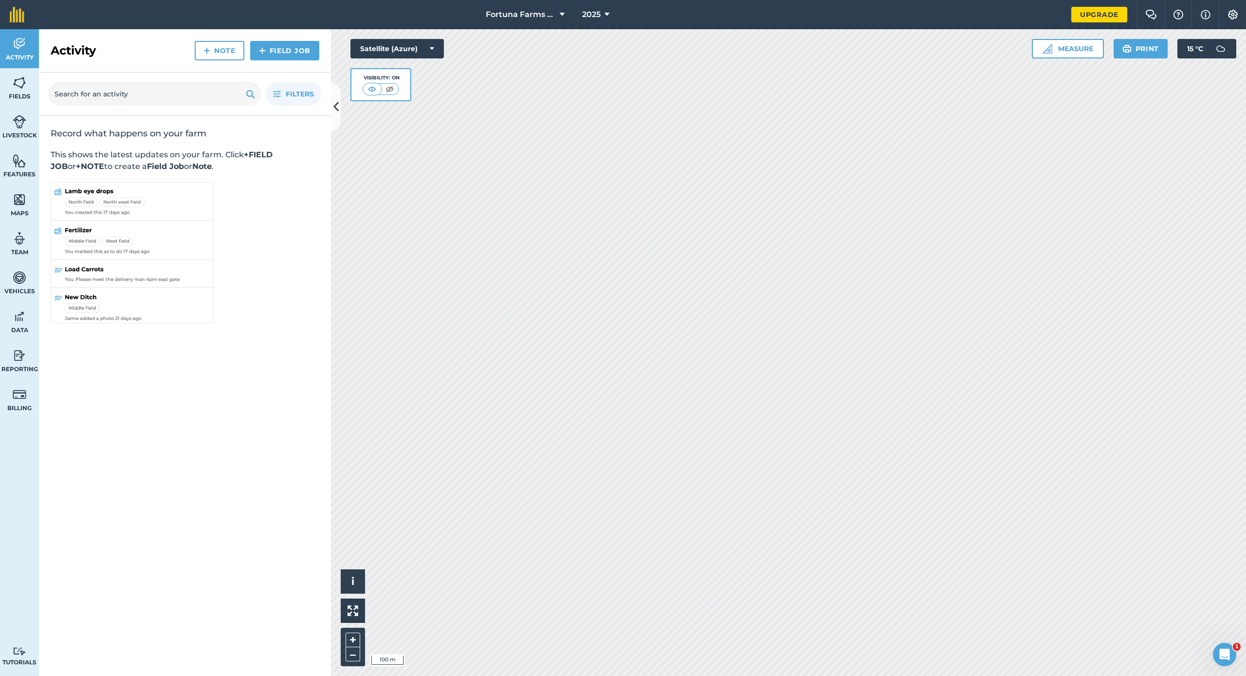
click at [19, 88] on img at bounding box center [20, 82] width 14 height 15
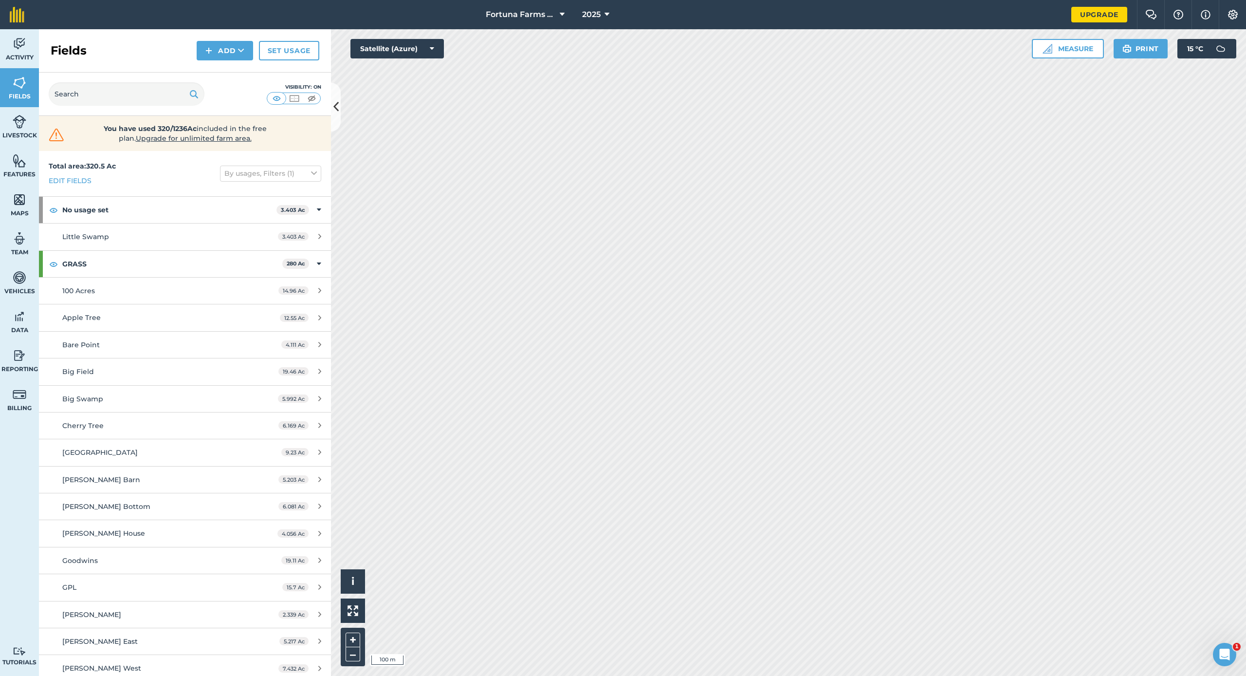
click at [19, 130] on link "Livestock" at bounding box center [19, 126] width 39 height 39
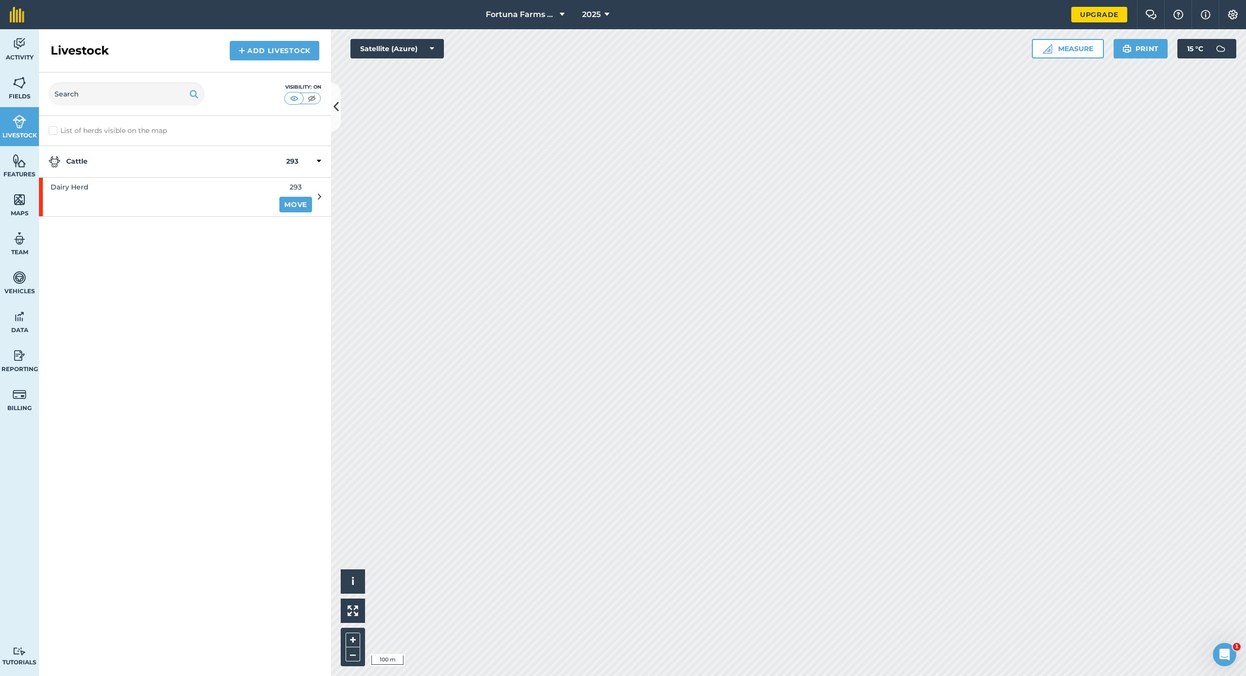
click at [20, 171] on span "Features" at bounding box center [19, 174] width 39 height 8
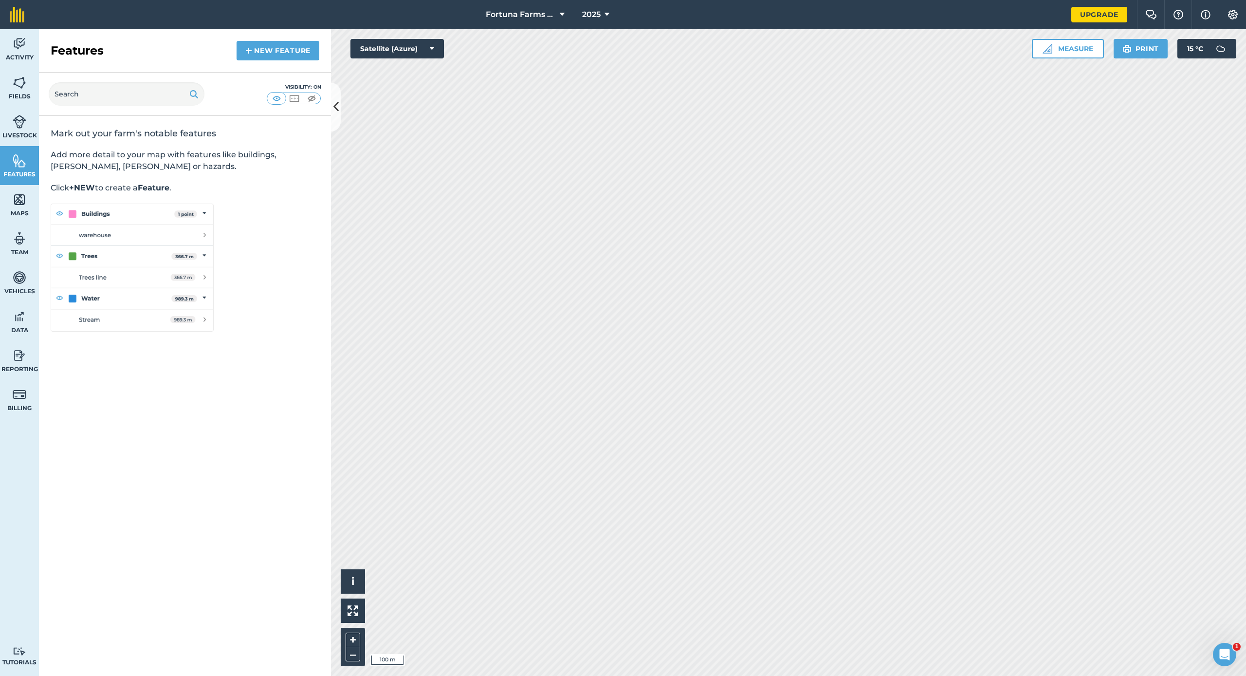
click at [25, 205] on img at bounding box center [20, 199] width 14 height 15
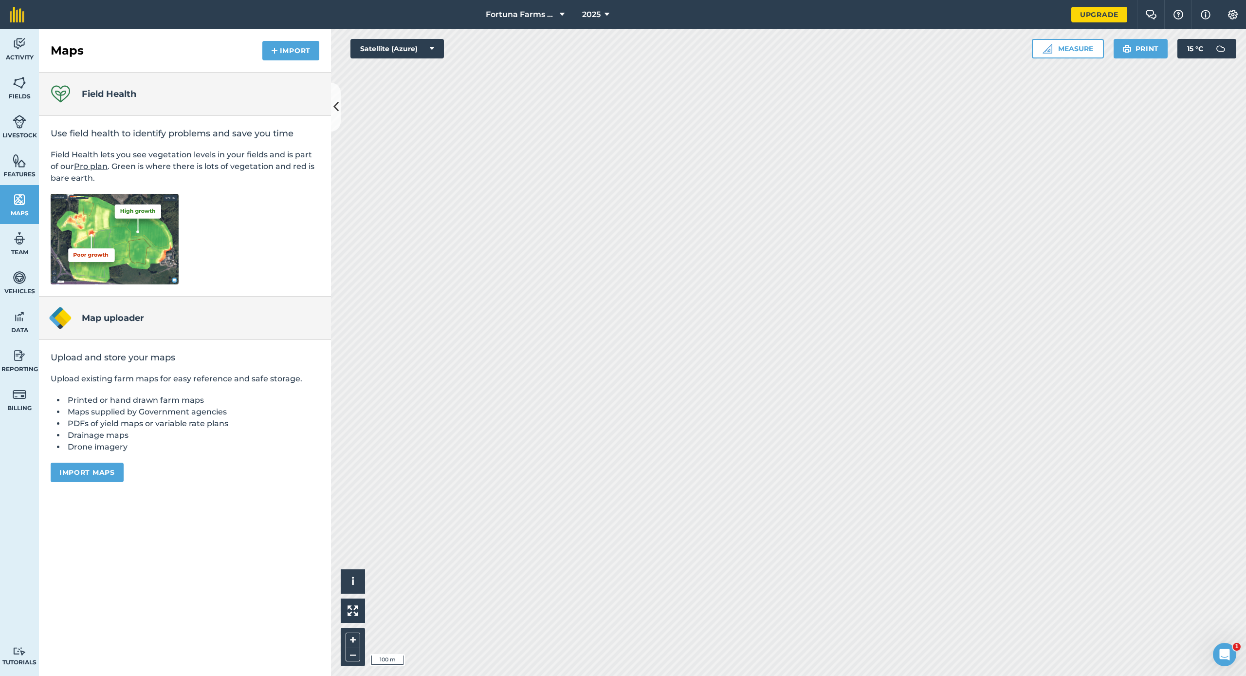
click at [26, 241] on link "Team" at bounding box center [19, 243] width 39 height 39
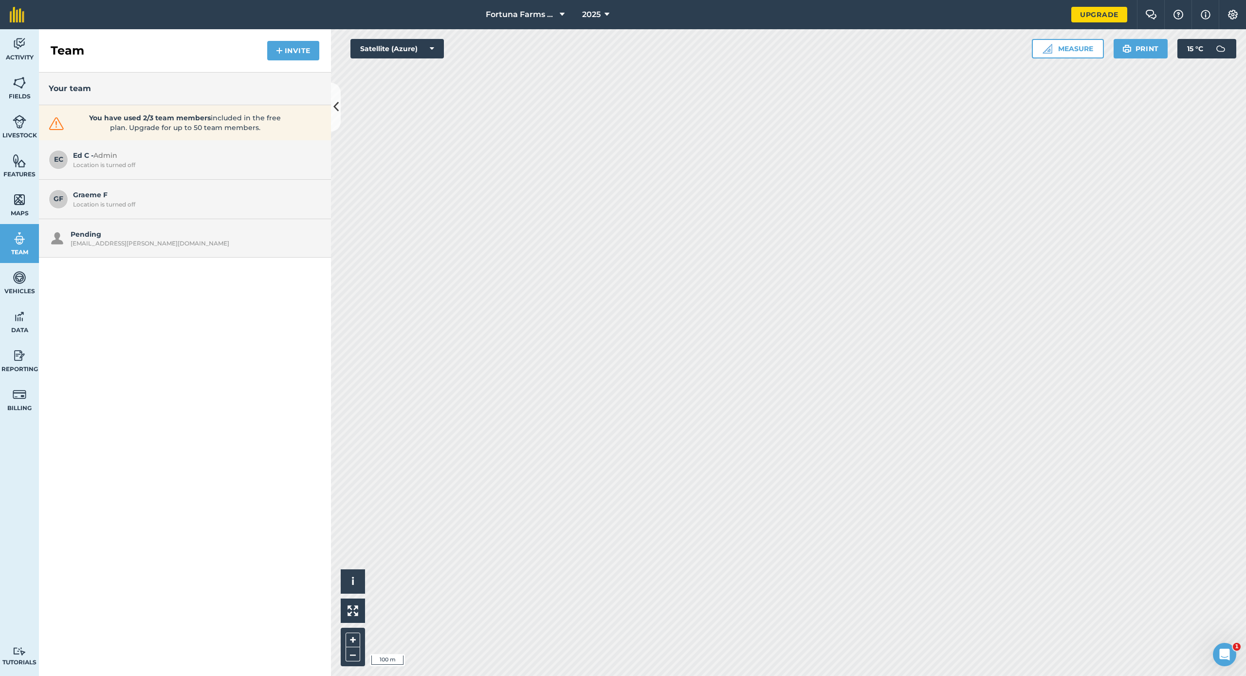
click at [107, 242] on div "[EMAIL_ADDRESS][PERSON_NAME][DOMAIN_NAME]" at bounding box center [194, 244] width 246 height 8
click at [17, 87] on img at bounding box center [20, 82] width 14 height 15
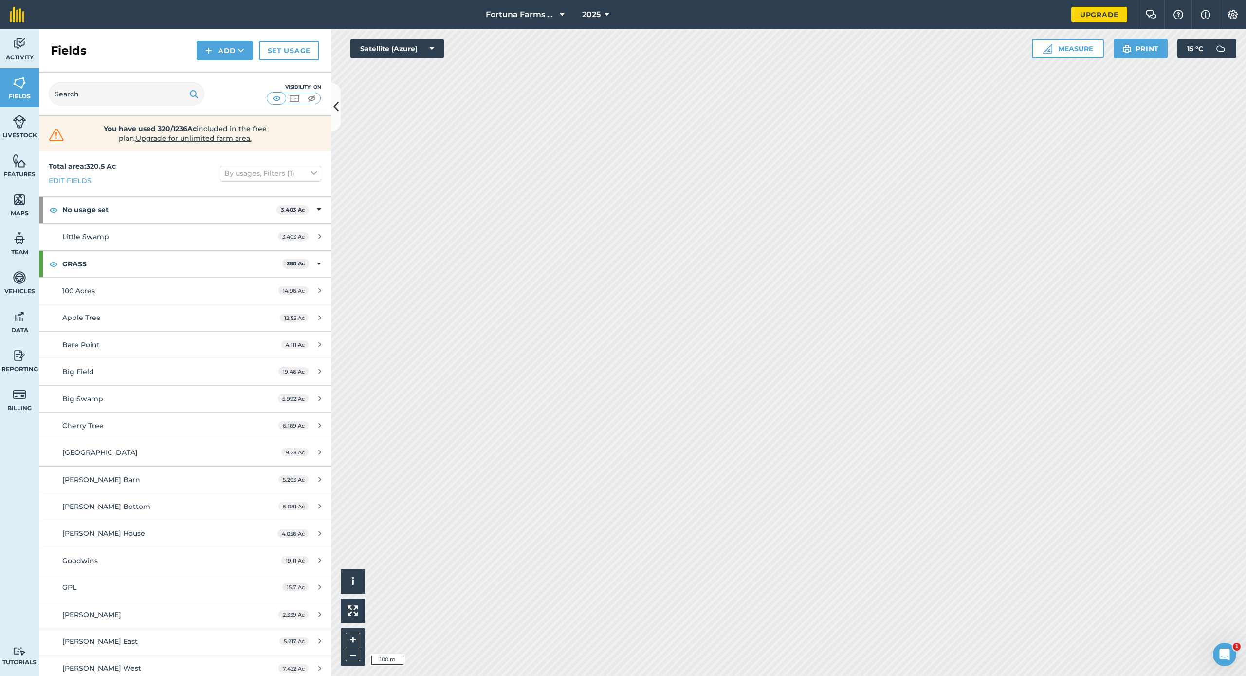
click at [432, 50] on icon at bounding box center [432, 49] width 4 height 10
click at [402, 127] on button "OpenStreetMap" at bounding box center [397, 126] width 93 height 19
click at [433, 49] on icon at bounding box center [432, 49] width 4 height 10
click at [417, 69] on button "Satellite (Azure)" at bounding box center [397, 67] width 93 height 19
click at [432, 49] on icon at bounding box center [432, 49] width 4 height 10
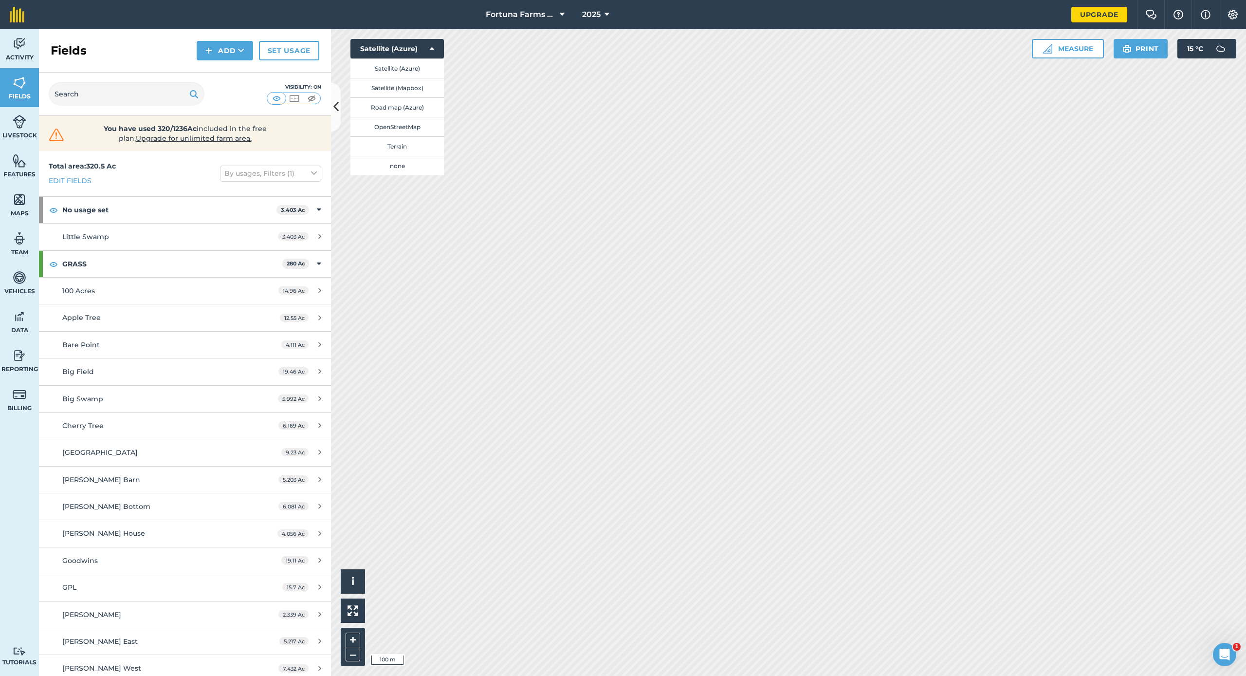
click at [414, 89] on button "Satellite (Mapbox)" at bounding box center [397, 87] width 93 height 19
click at [432, 51] on icon at bounding box center [432, 49] width 4 height 10
click at [424, 108] on button "Road map (Azure)" at bounding box center [397, 106] width 93 height 19
click at [430, 50] on icon at bounding box center [432, 49] width 4 height 10
click at [423, 124] on button "OpenStreetMap" at bounding box center [397, 126] width 93 height 19
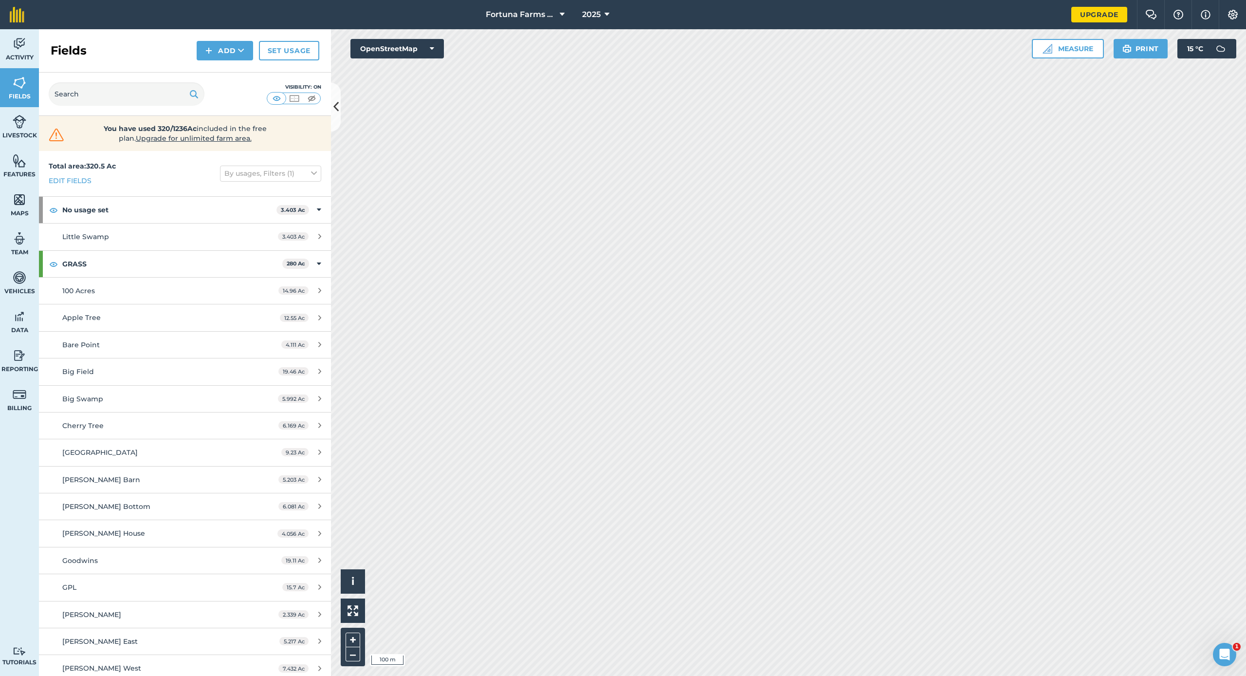
click at [432, 49] on icon at bounding box center [432, 49] width 4 height 10
click at [407, 148] on button "Terrain" at bounding box center [397, 145] width 93 height 19
click at [433, 47] on icon at bounding box center [432, 49] width 4 height 10
click at [409, 164] on button "none" at bounding box center [397, 165] width 93 height 19
click at [433, 49] on icon at bounding box center [432, 49] width 4 height 10
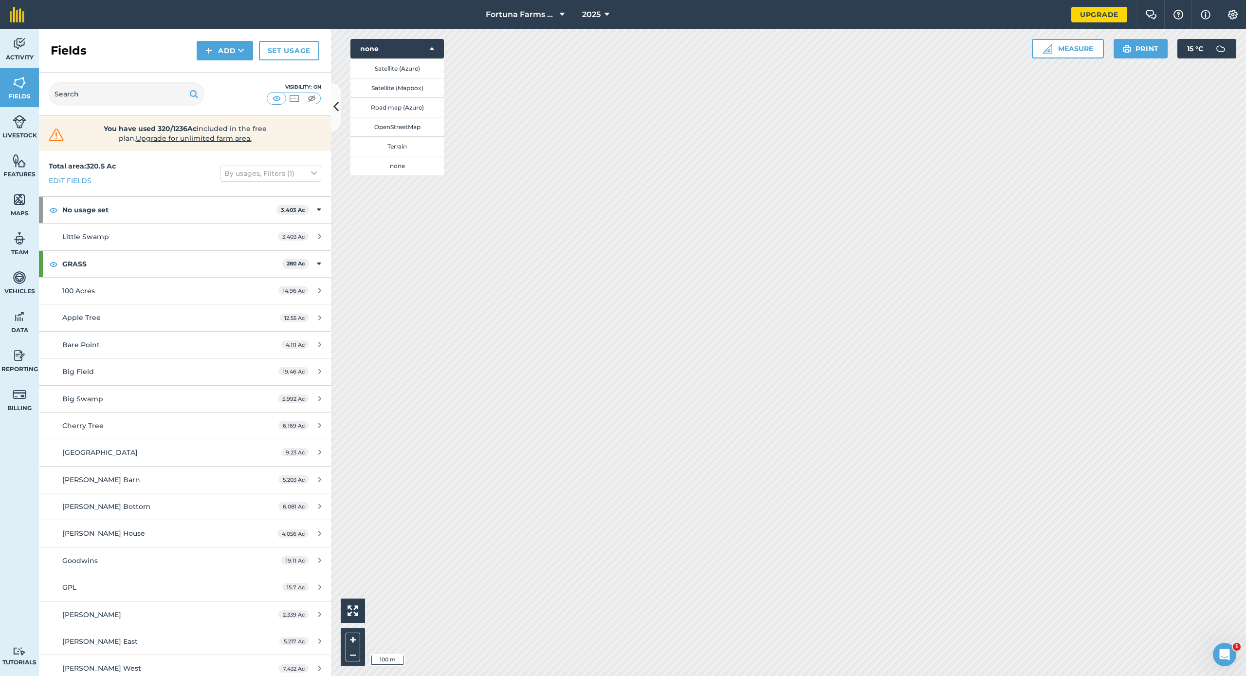
click at [418, 68] on button "Satellite (Azure)" at bounding box center [397, 67] width 93 height 19
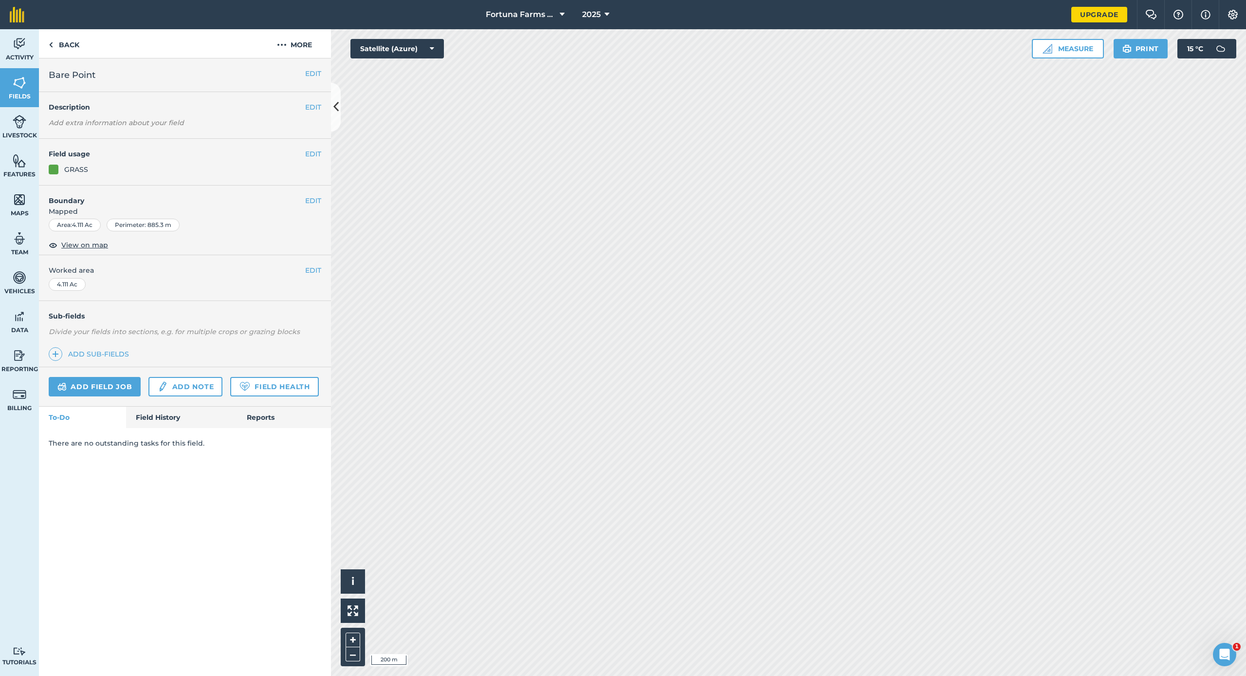
click at [18, 92] on link "Fields" at bounding box center [19, 87] width 39 height 39
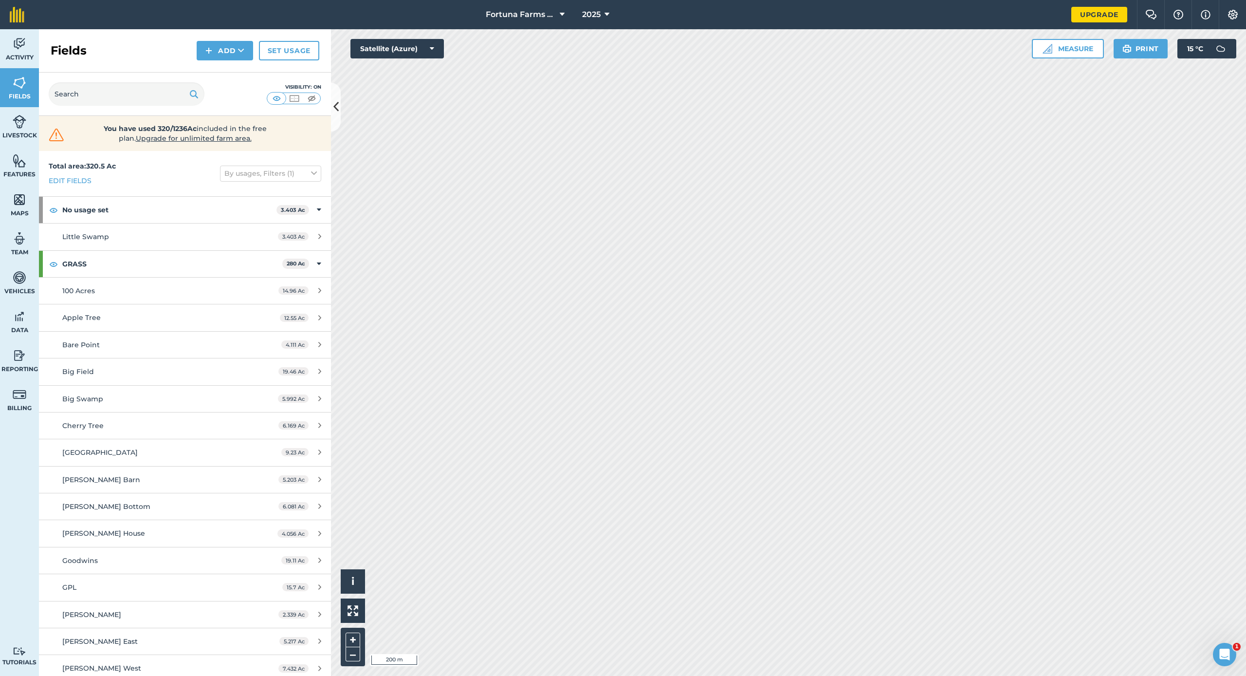
click at [564, 14] on icon at bounding box center [562, 15] width 5 height 12
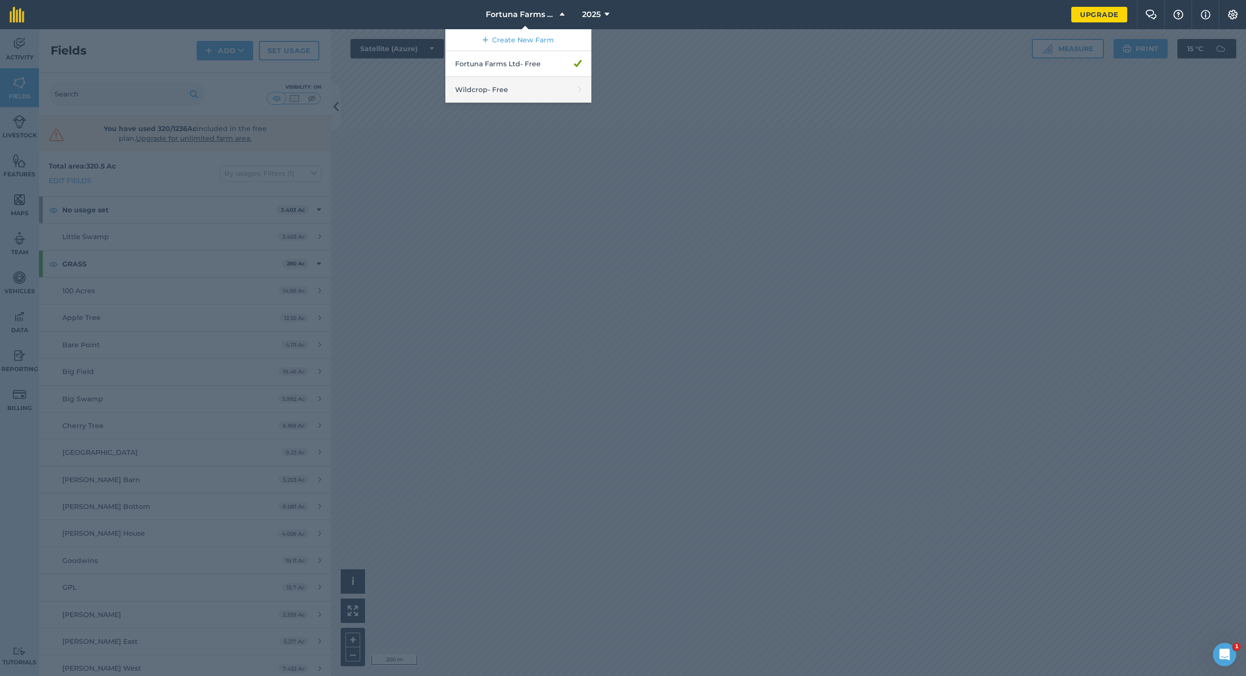
click at [493, 85] on link "Wildcrop - Free" at bounding box center [518, 90] width 146 height 26
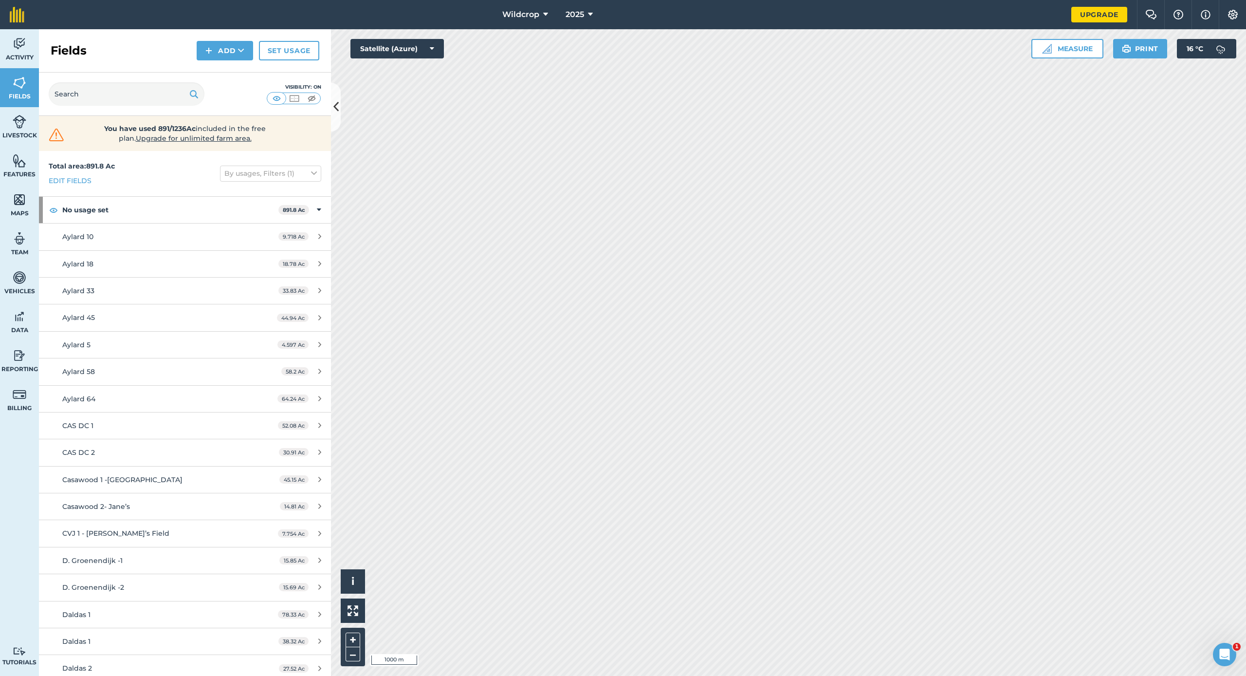
click at [433, 50] on icon at bounding box center [432, 49] width 4 height 10
click at [411, 88] on button "Satellite (Mapbox)" at bounding box center [397, 87] width 93 height 19
click at [545, 14] on icon at bounding box center [545, 15] width 5 height 12
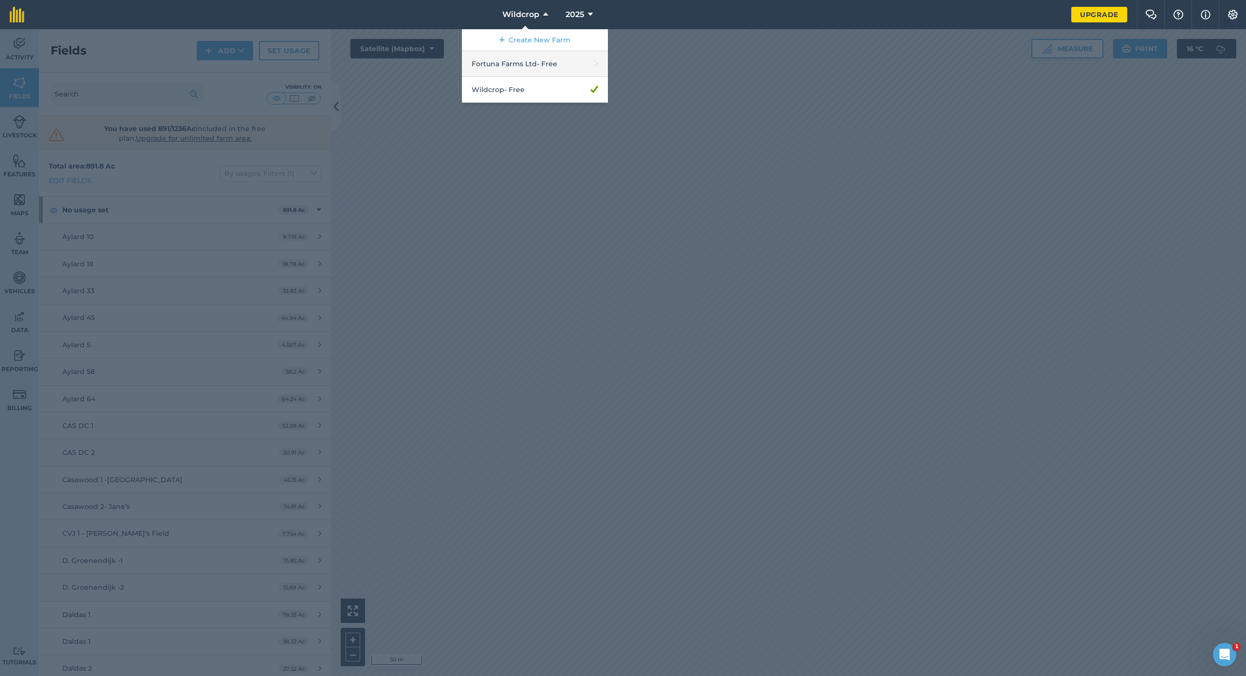
click at [555, 65] on link "Fortuna Farms Ltd - Free" at bounding box center [535, 64] width 146 height 26
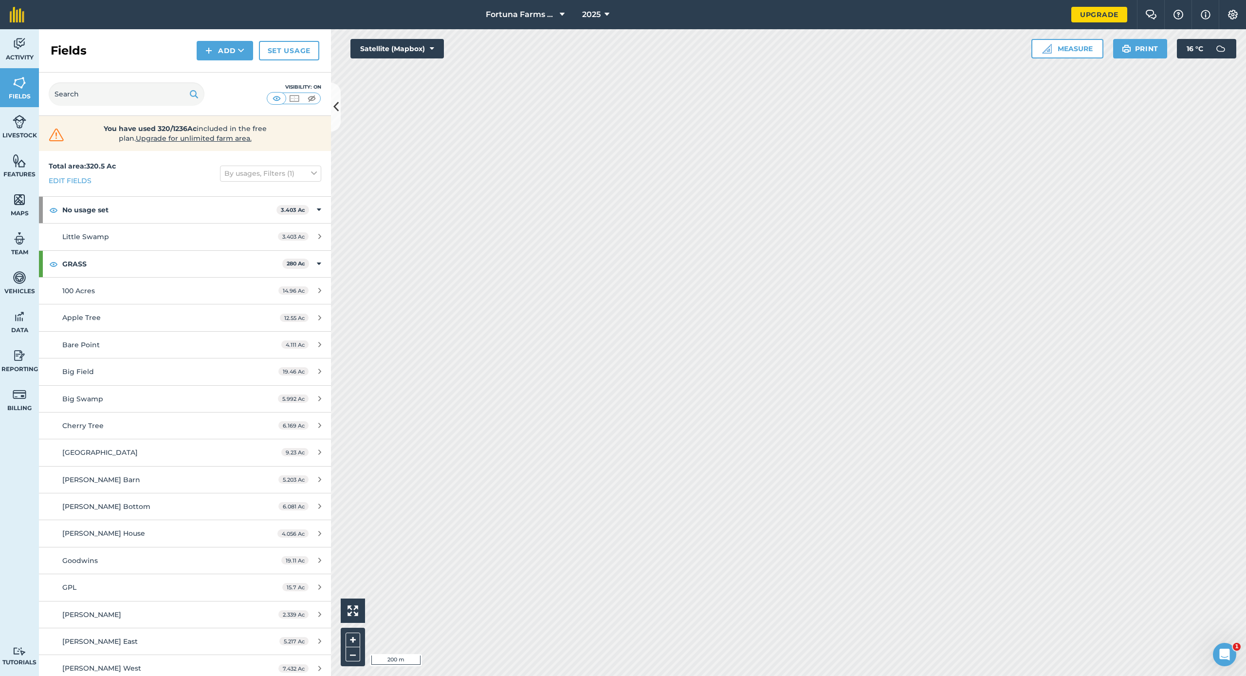
click at [320, 315] on icon at bounding box center [319, 317] width 3 height 7
